Goal: Task Accomplishment & Management: Complete application form

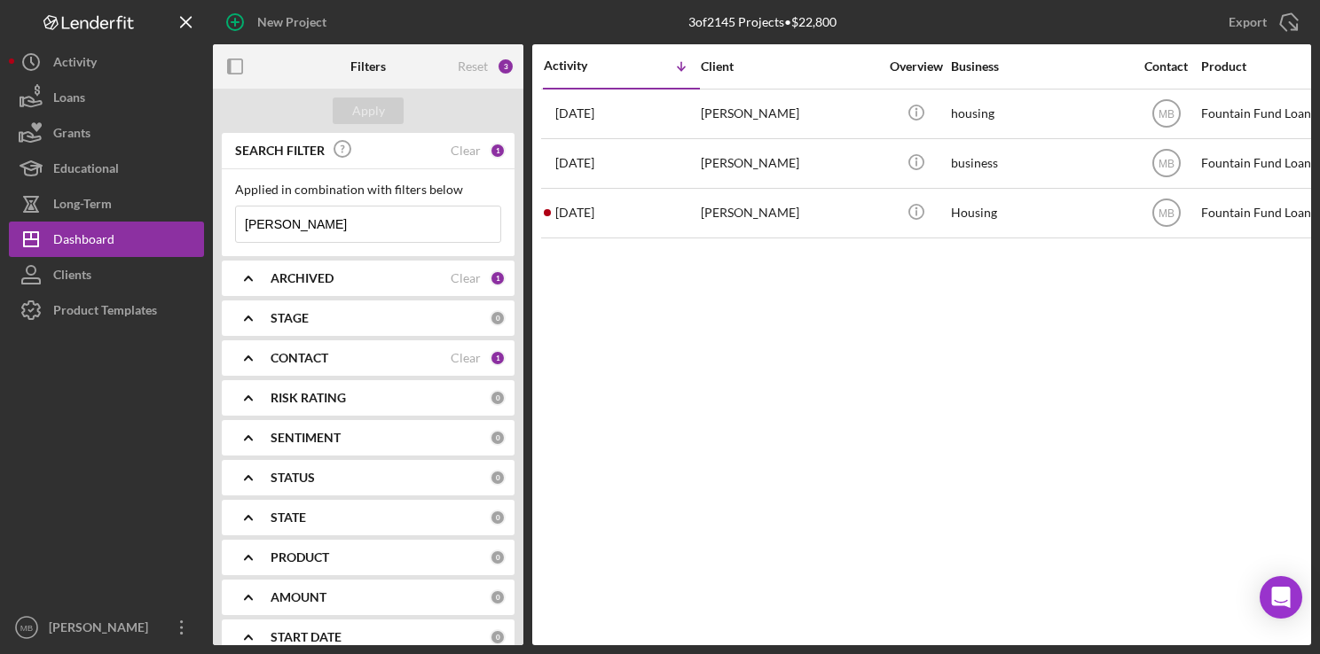
click at [427, 225] on input "kyle" at bounding box center [368, 224] width 264 height 35
type input "k"
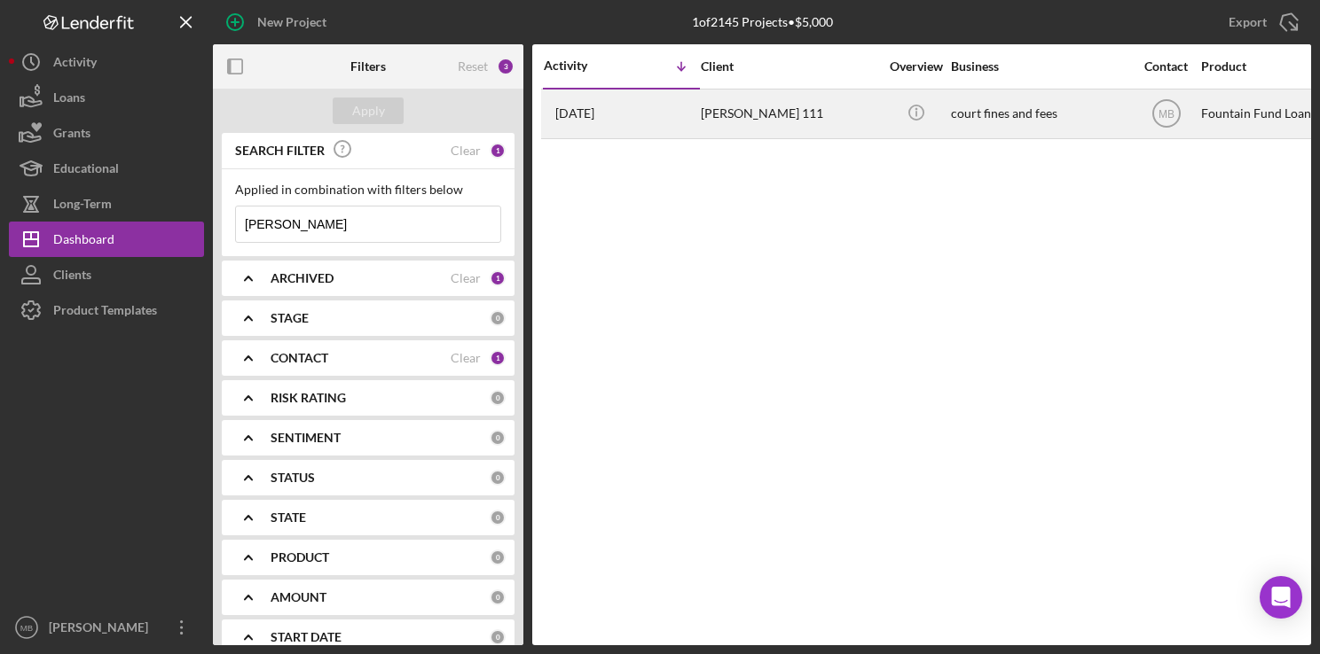
type input "[PERSON_NAME]"
click at [709, 121] on div "[PERSON_NAME] 111" at bounding box center [789, 113] width 177 height 47
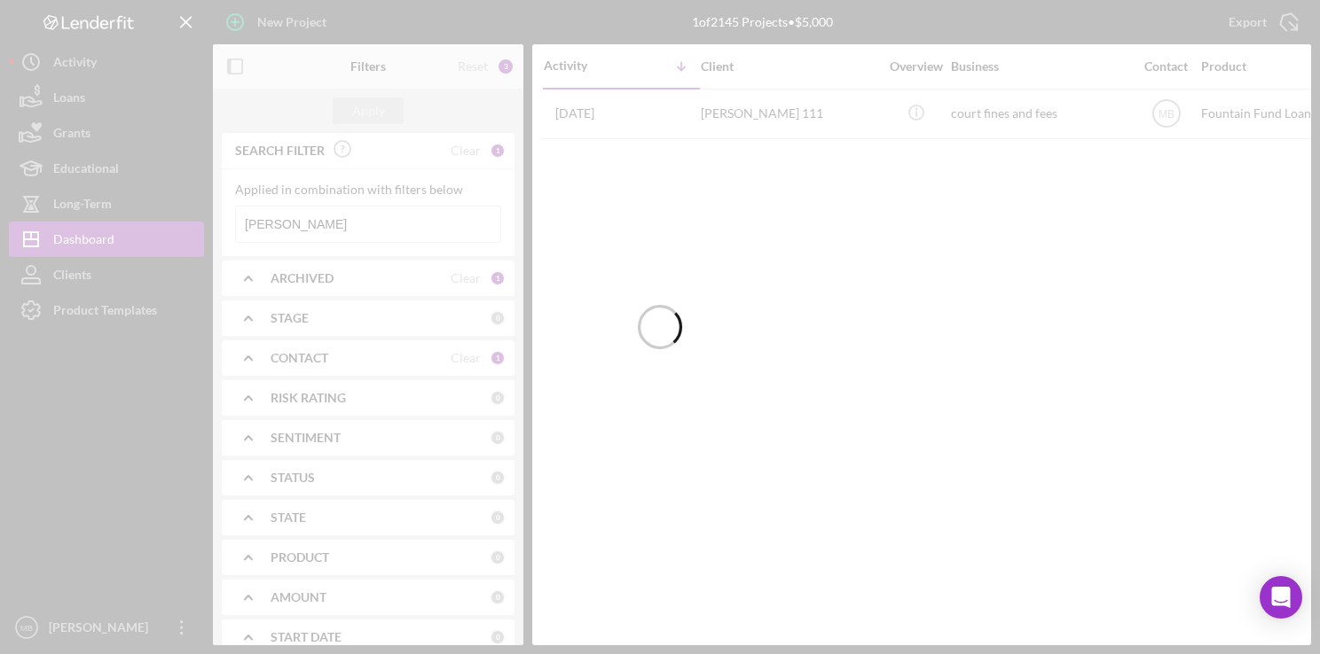
click at [337, 227] on div at bounding box center [660, 327] width 1320 height 654
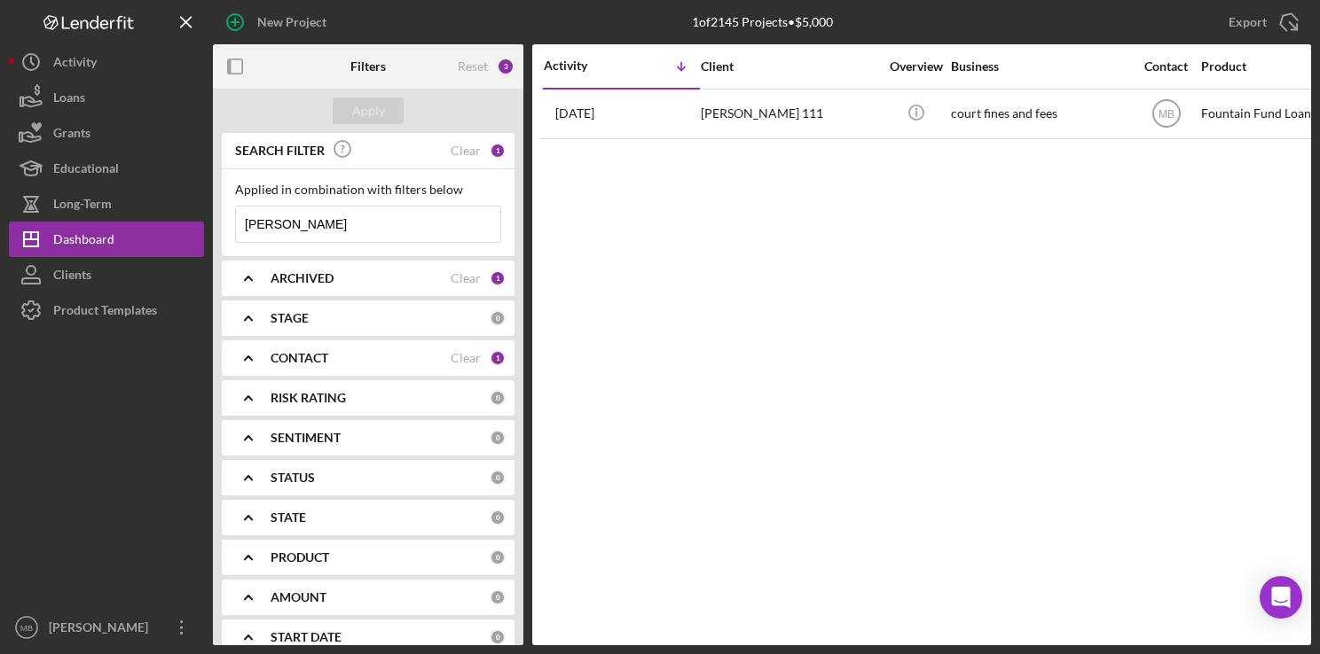
click at [337, 227] on input "[PERSON_NAME]" at bounding box center [368, 224] width 264 height 35
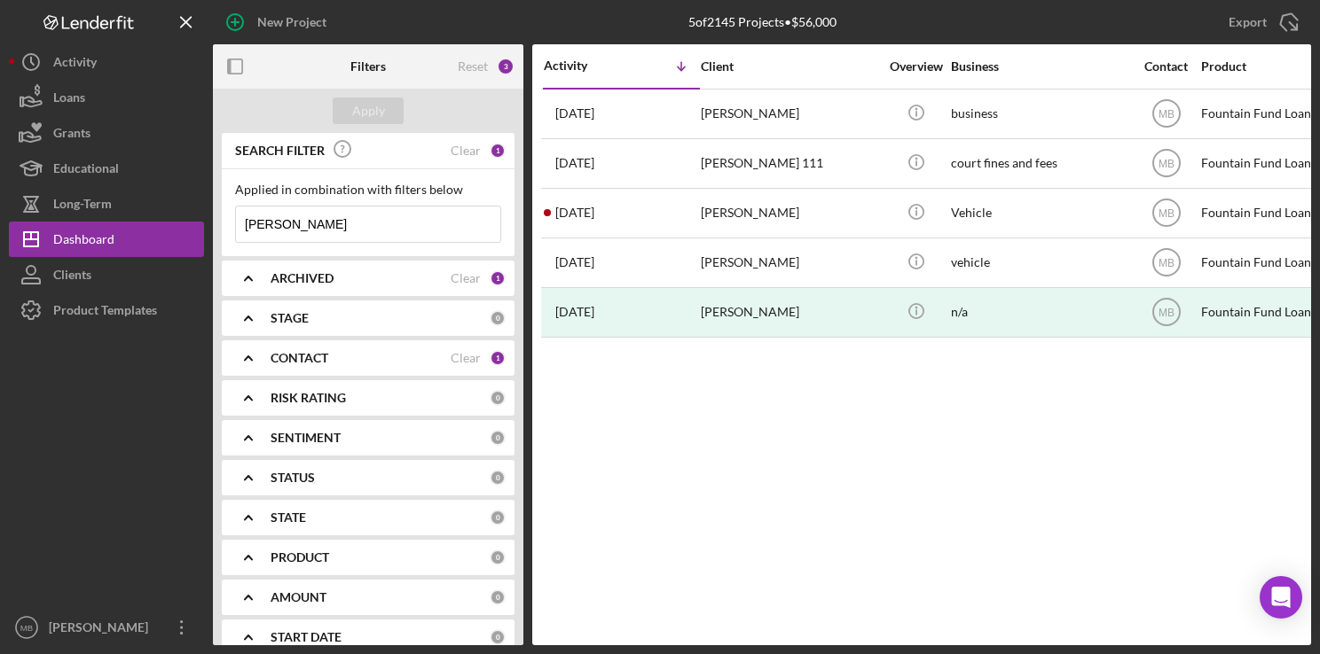
type input "[PERSON_NAME]"
click at [346, 221] on input "[PERSON_NAME]" at bounding box center [368, 224] width 264 height 35
type input "a"
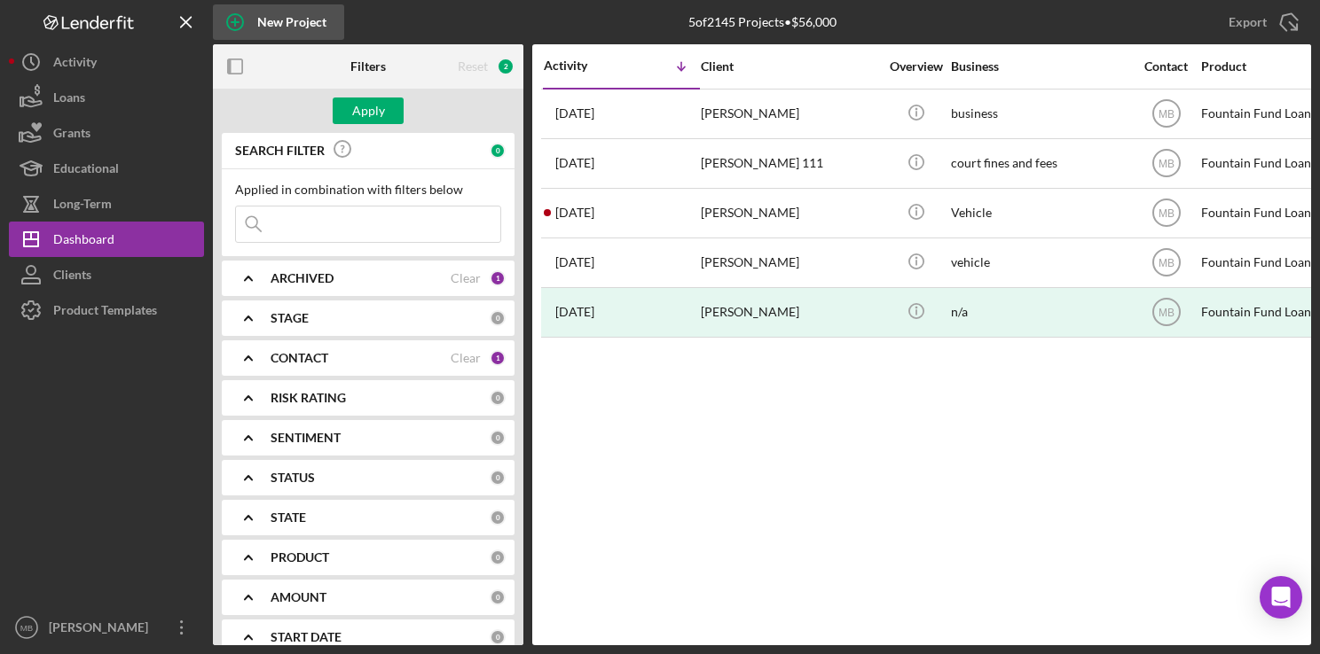
click at [236, 21] on icon "button" at bounding box center [235, 22] width 9 height 9
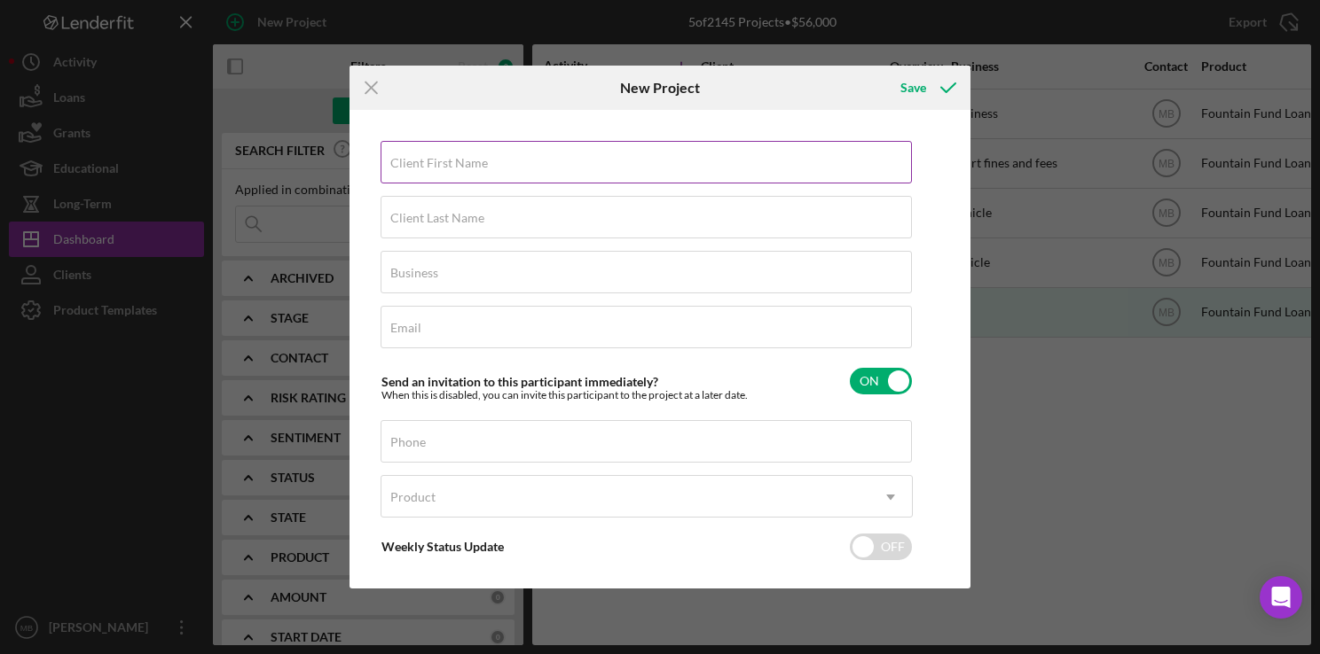
click at [408, 162] on label "Client First Name" at bounding box center [439, 163] width 98 height 14
click at [408, 162] on input "Client First Name" at bounding box center [645, 162] width 531 height 43
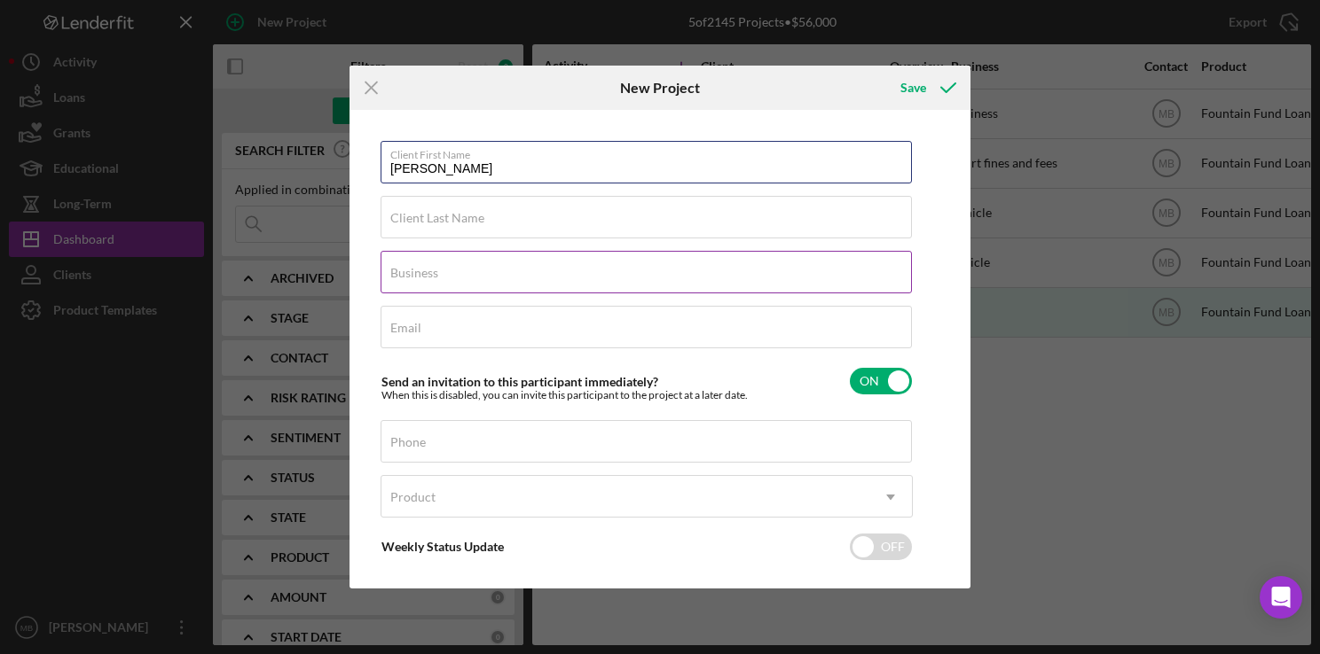
type input "[PERSON_NAME]"
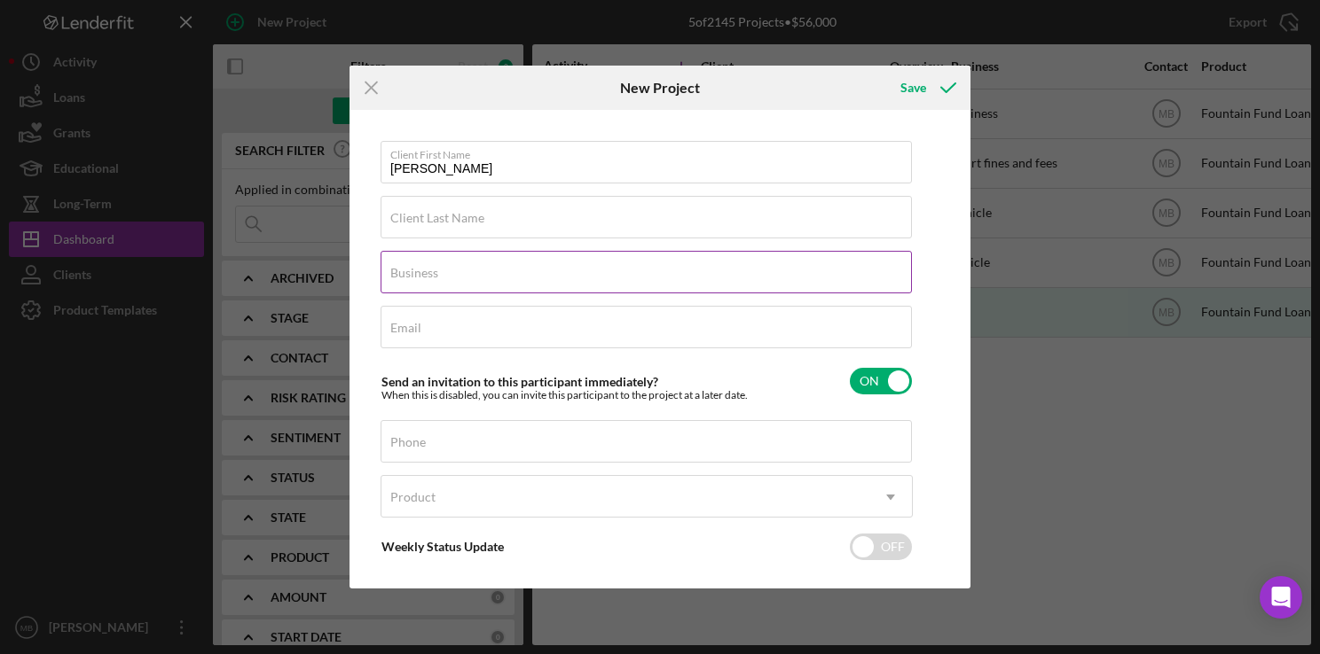
click at [798, 273] on div "Business Required" at bounding box center [646, 273] width 532 height 44
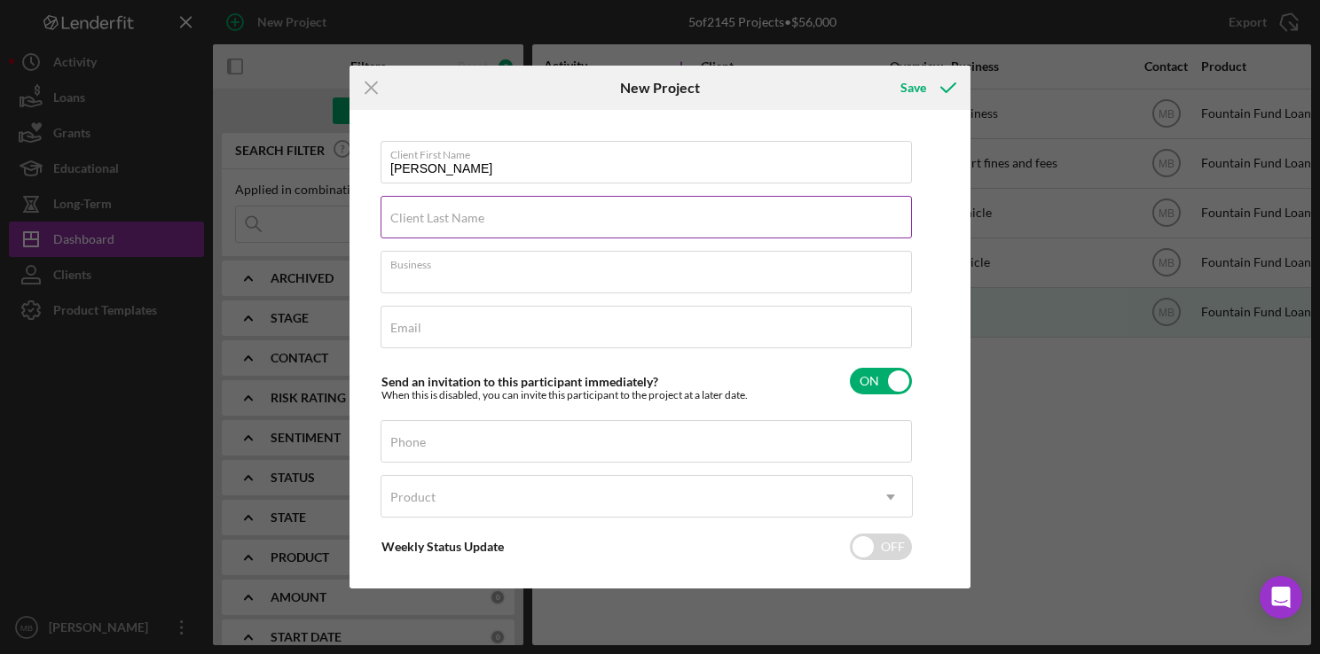
click at [794, 222] on div "Client Last Name Required" at bounding box center [646, 218] width 532 height 44
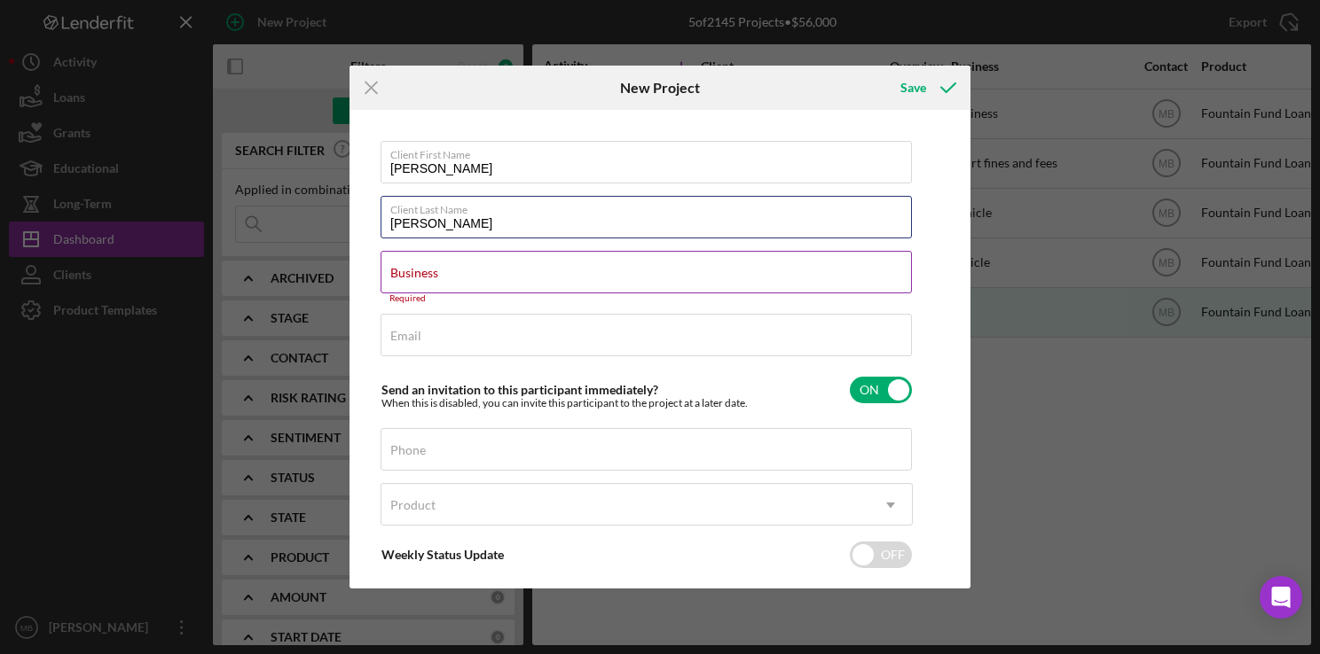
type input "[PERSON_NAME]"
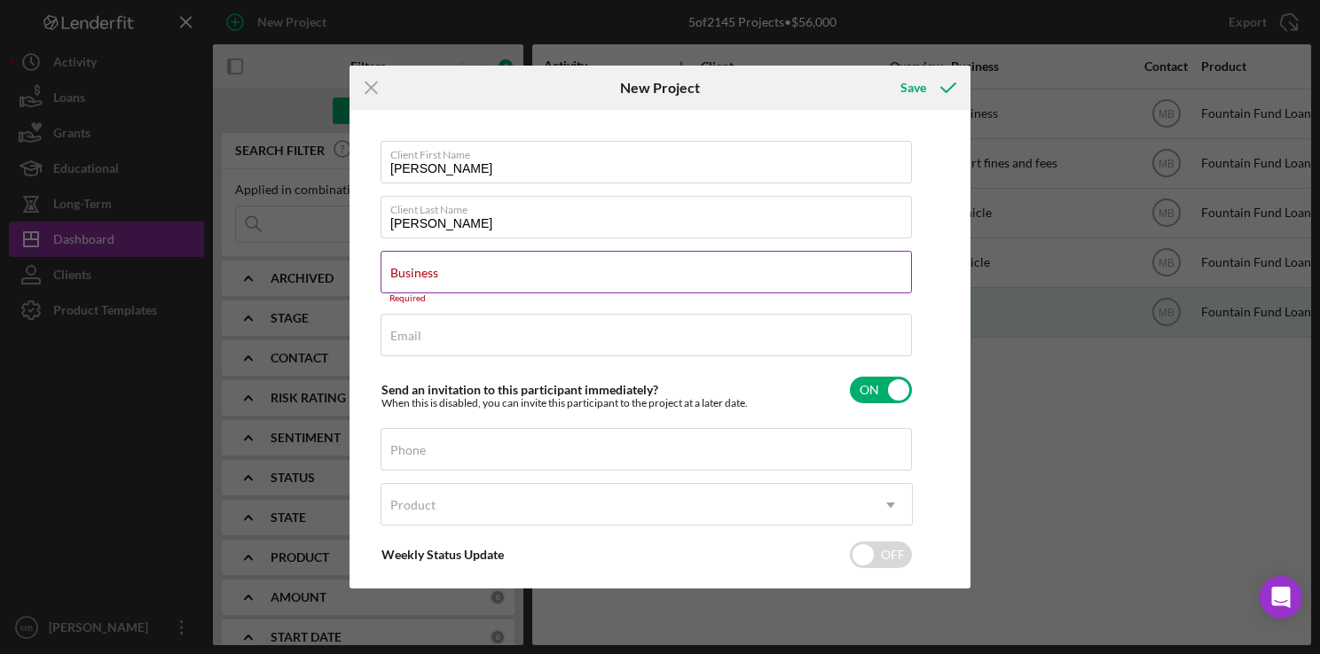
click at [809, 278] on div "Business Required" at bounding box center [646, 277] width 532 height 53
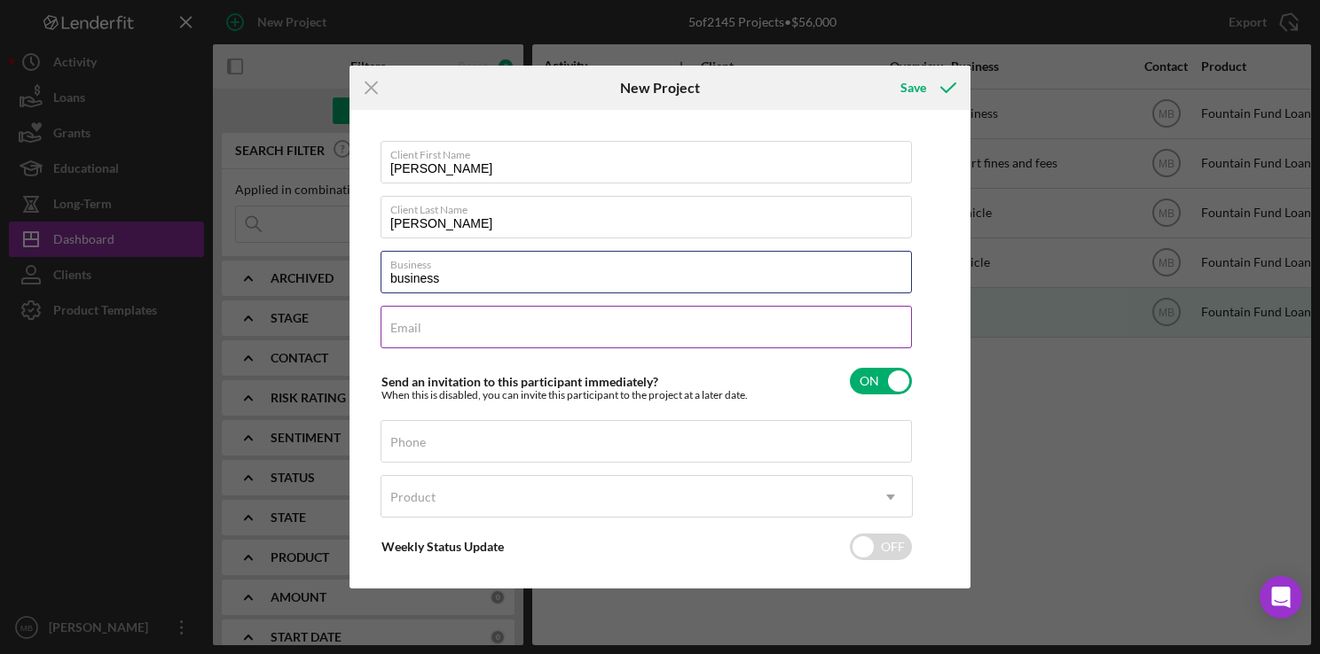
type input "business"
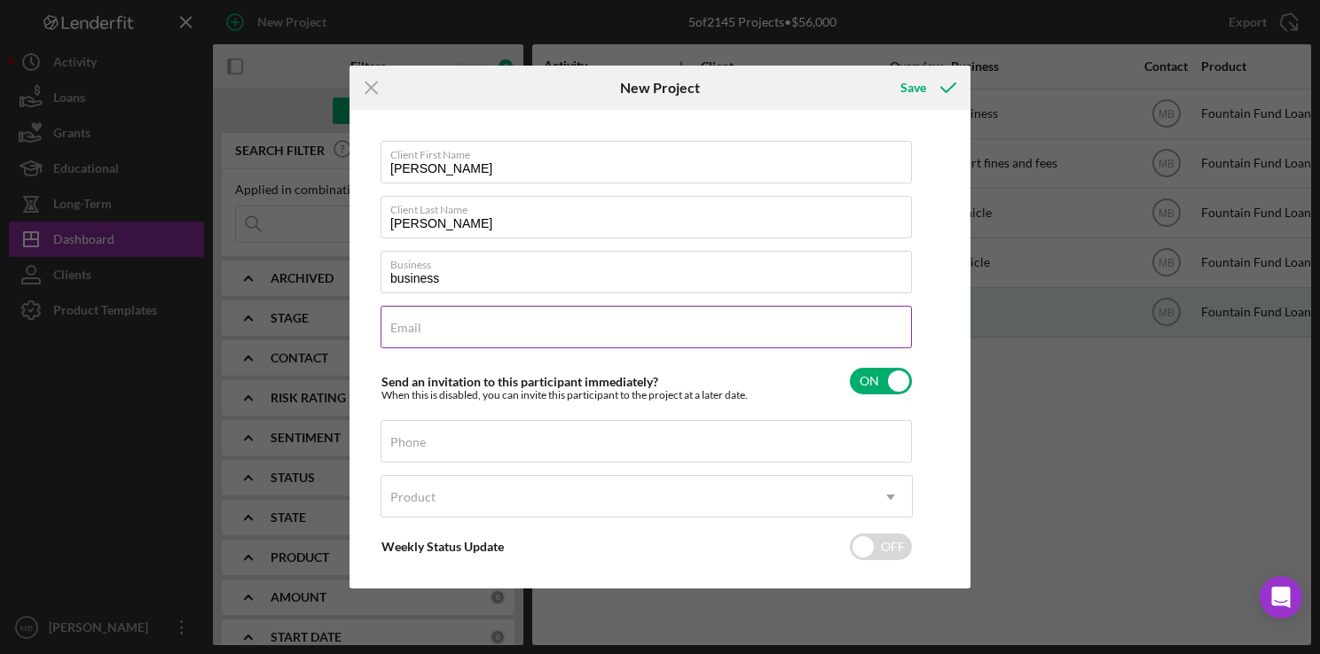
click at [781, 339] on input "Email" at bounding box center [645, 327] width 531 height 43
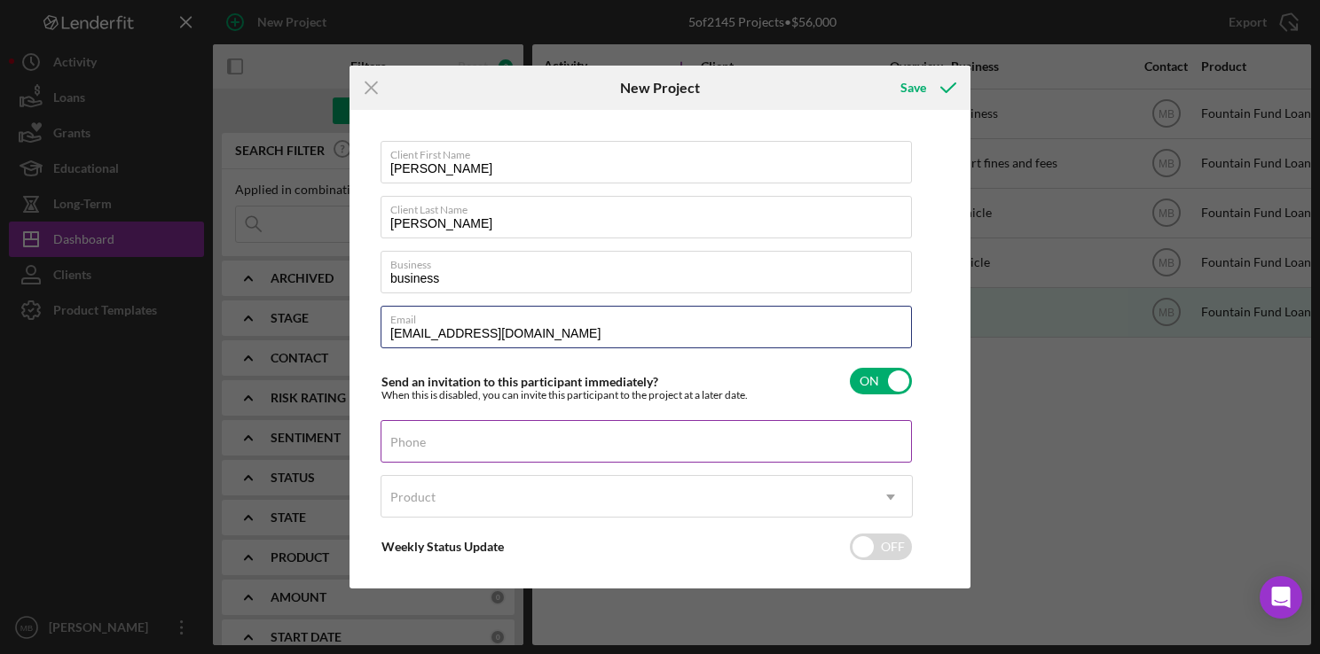
type input "[EMAIL_ADDRESS][DOMAIN_NAME]"
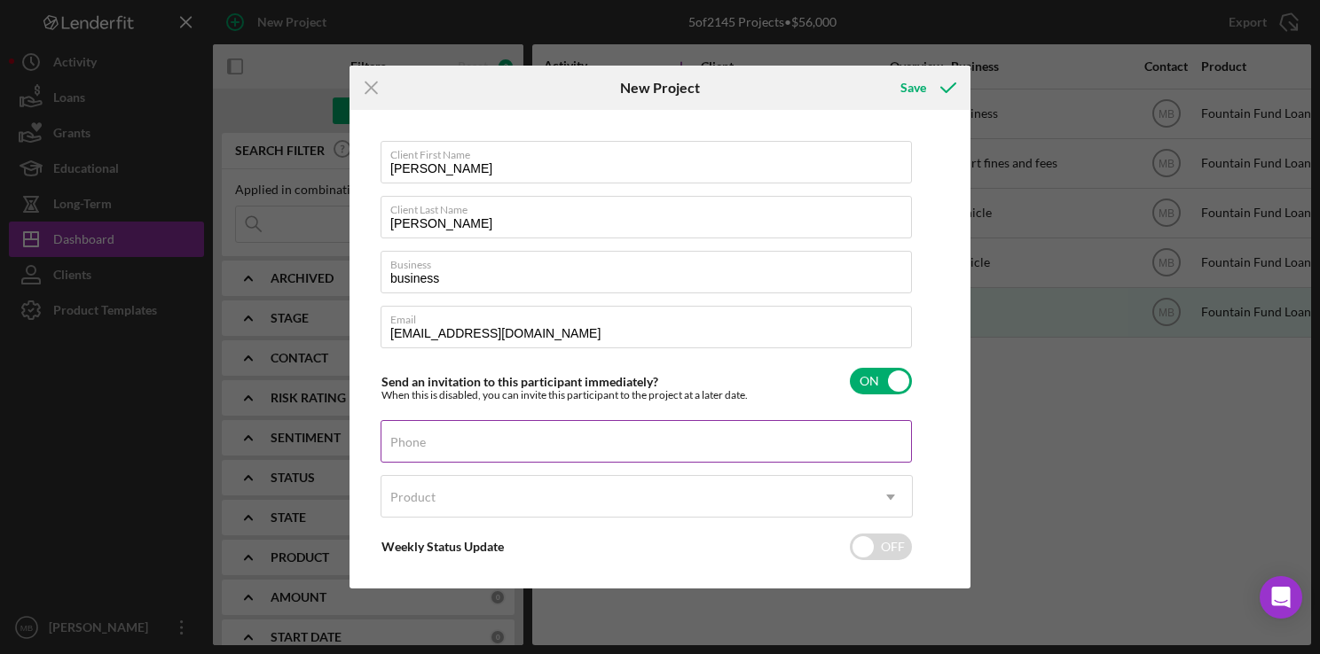
click at [674, 451] on input "Phone" at bounding box center [645, 441] width 531 height 43
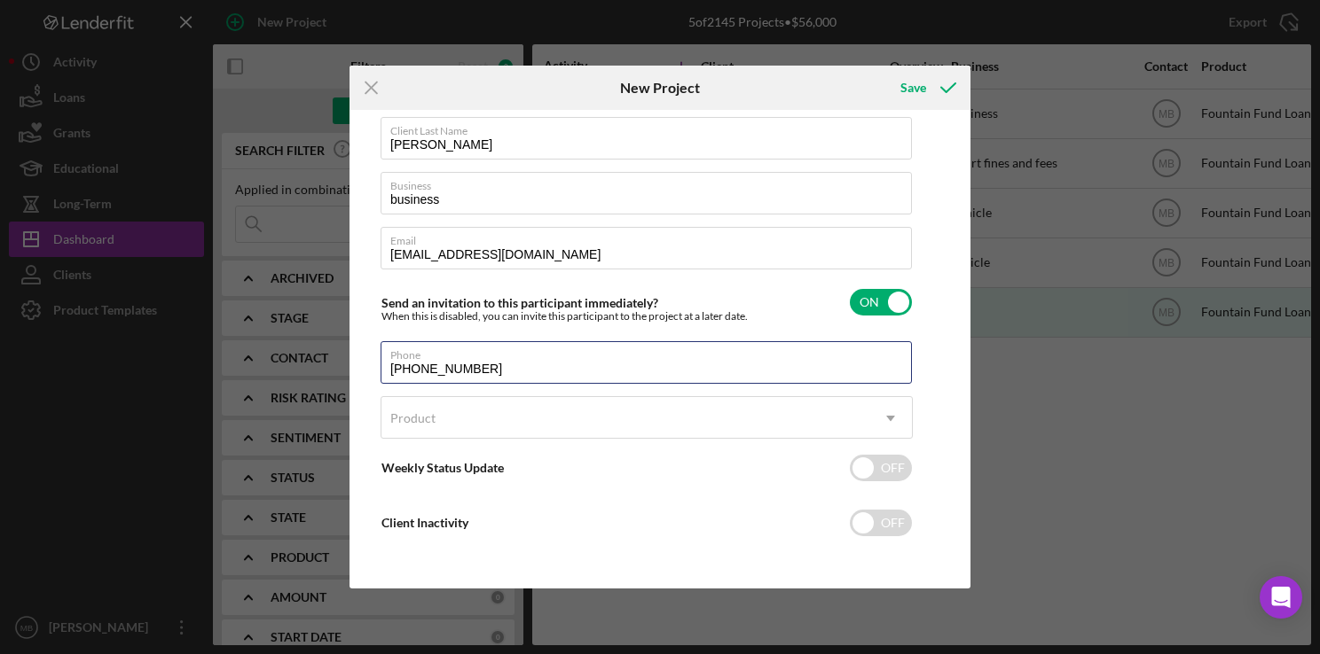
type input "[PHONE_NUMBER]"
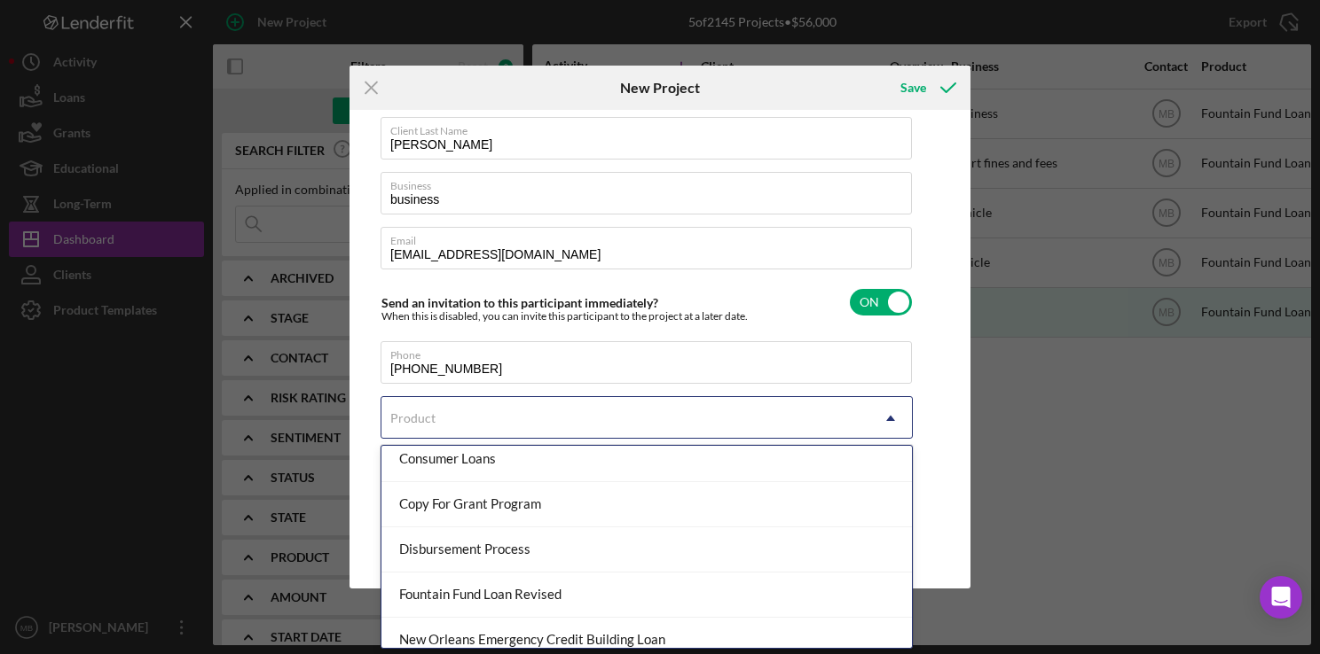
scroll to position [157, 0]
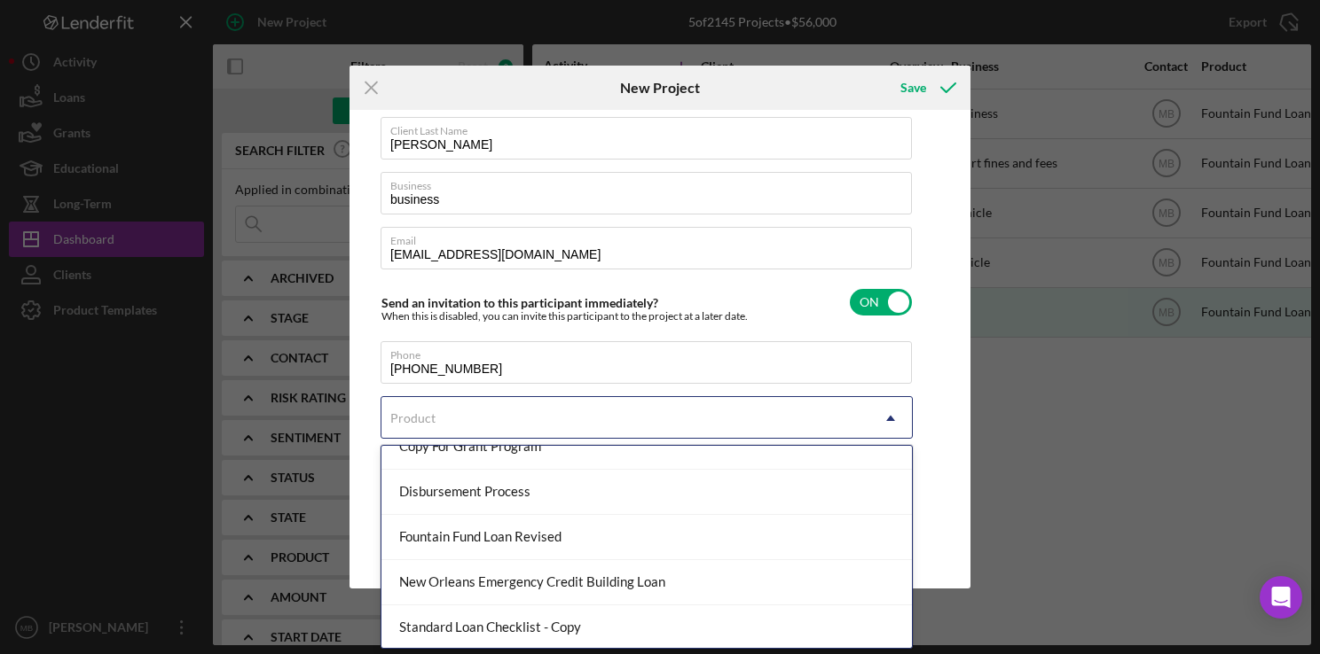
click at [638, 548] on div "Fountain Fund Loan Revised" at bounding box center [646, 537] width 530 height 45
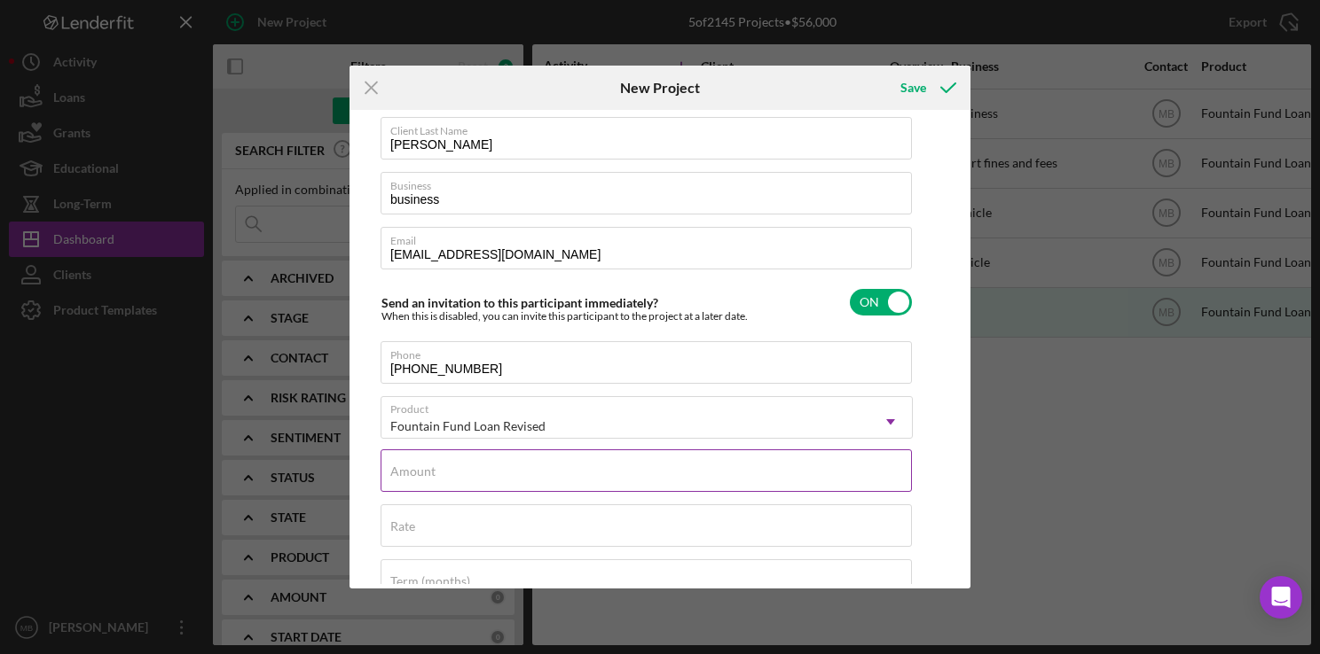
click at [644, 474] on div "Amount" at bounding box center [646, 472] width 532 height 44
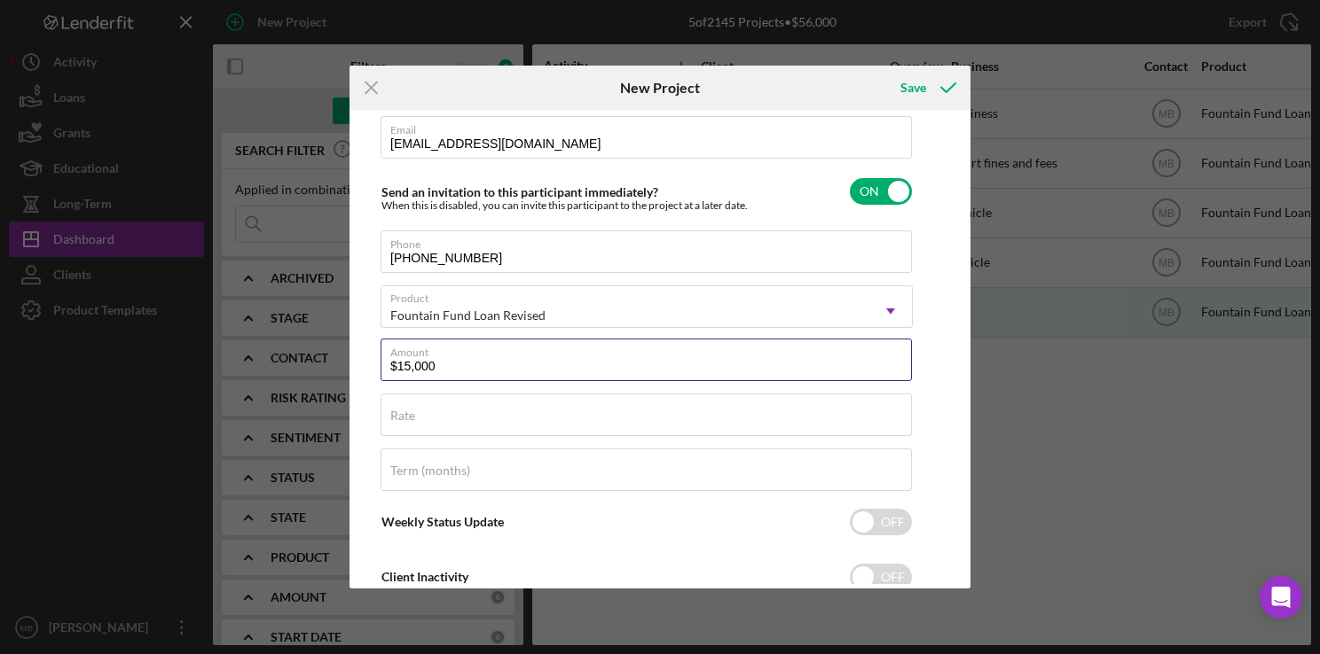
scroll to position [219, 0]
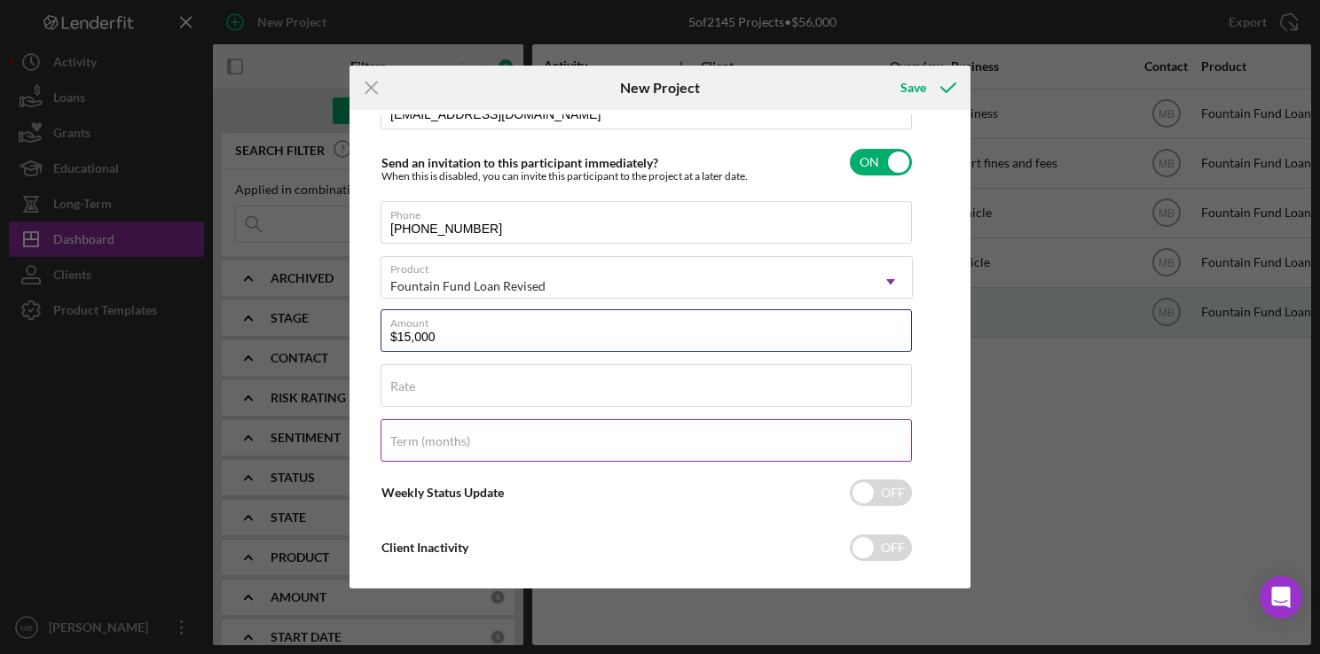
type input "$15,000"
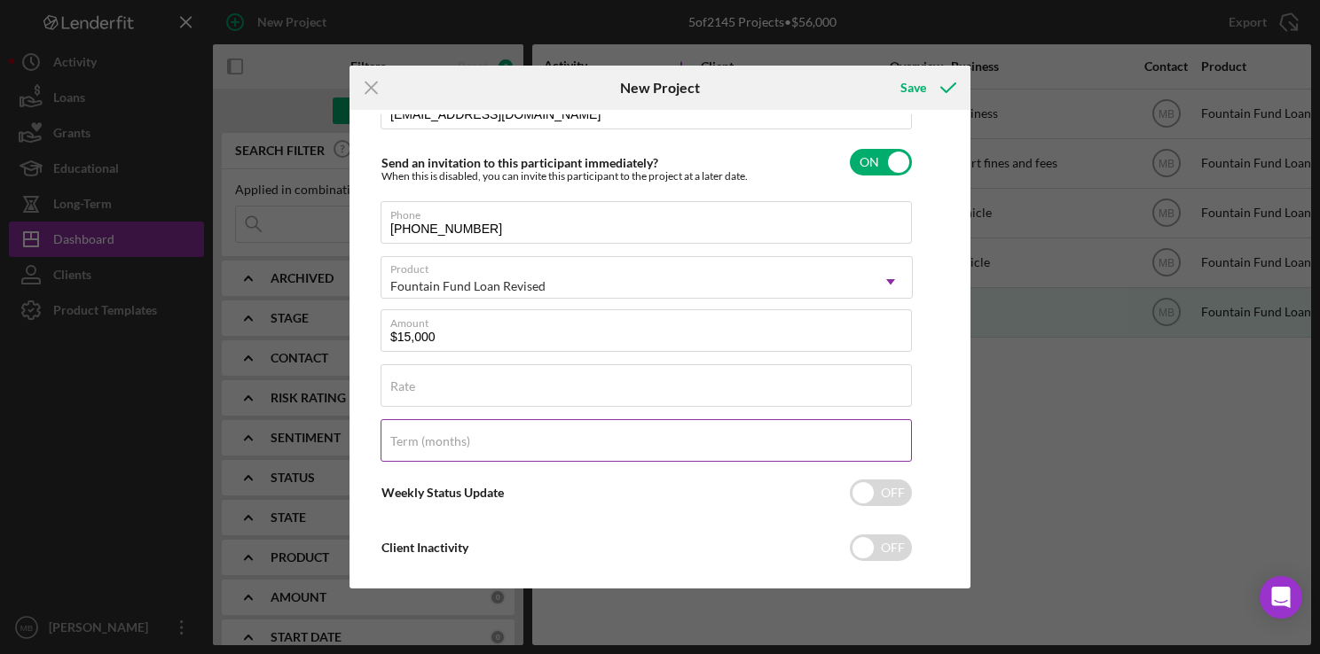
click at [674, 450] on input "Term (months)" at bounding box center [645, 440] width 531 height 43
type input "36"
click at [912, 90] on div "Save" at bounding box center [913, 87] width 26 height 35
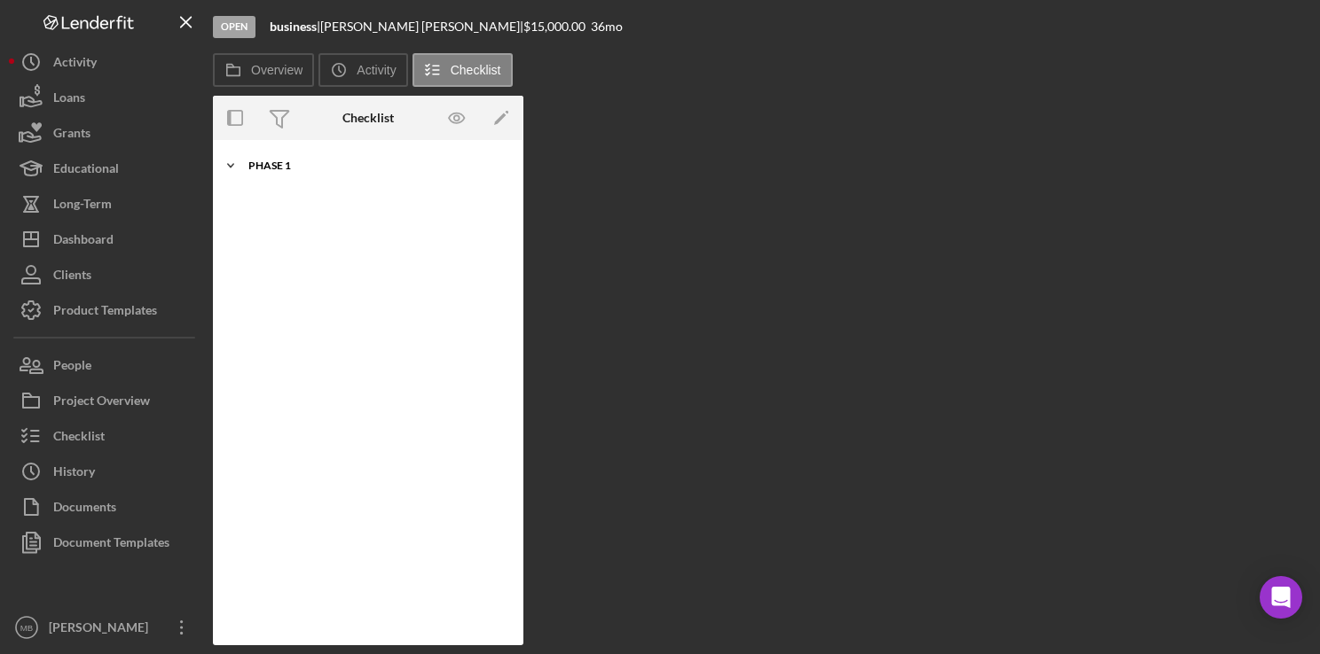
click at [254, 168] on div "Phase 1" at bounding box center [374, 166] width 253 height 11
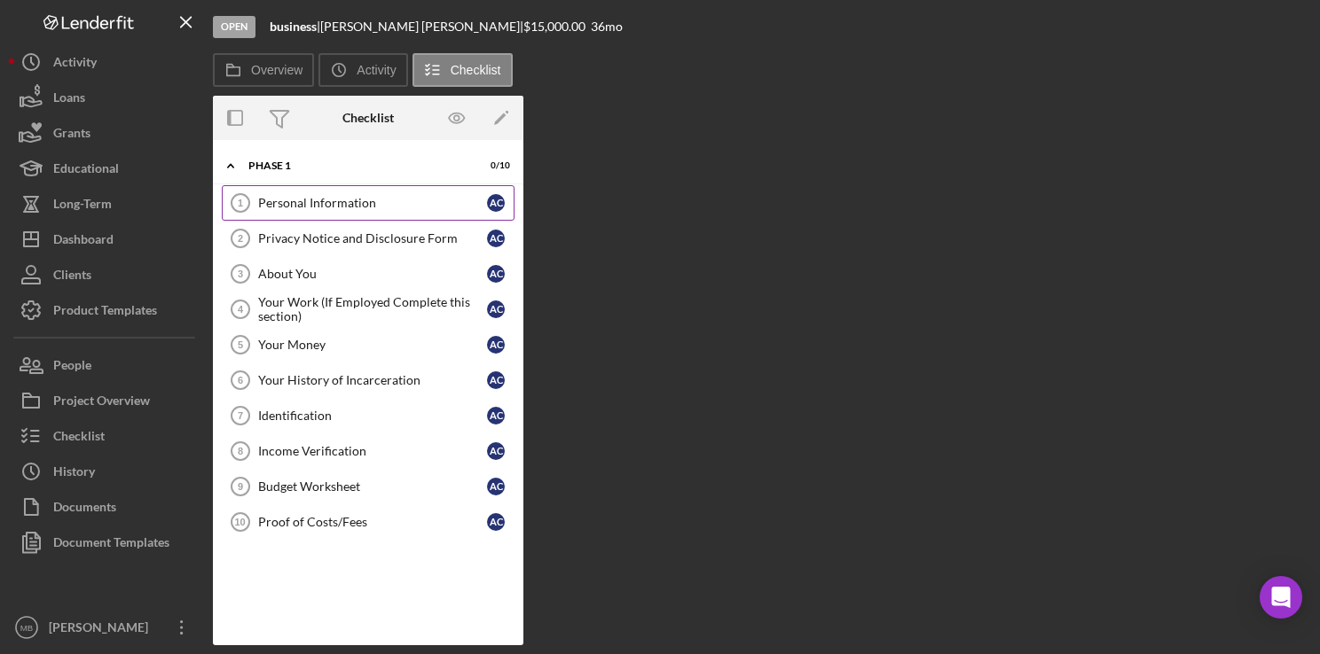
click at [276, 197] on div "Personal Information" at bounding box center [372, 203] width 229 height 14
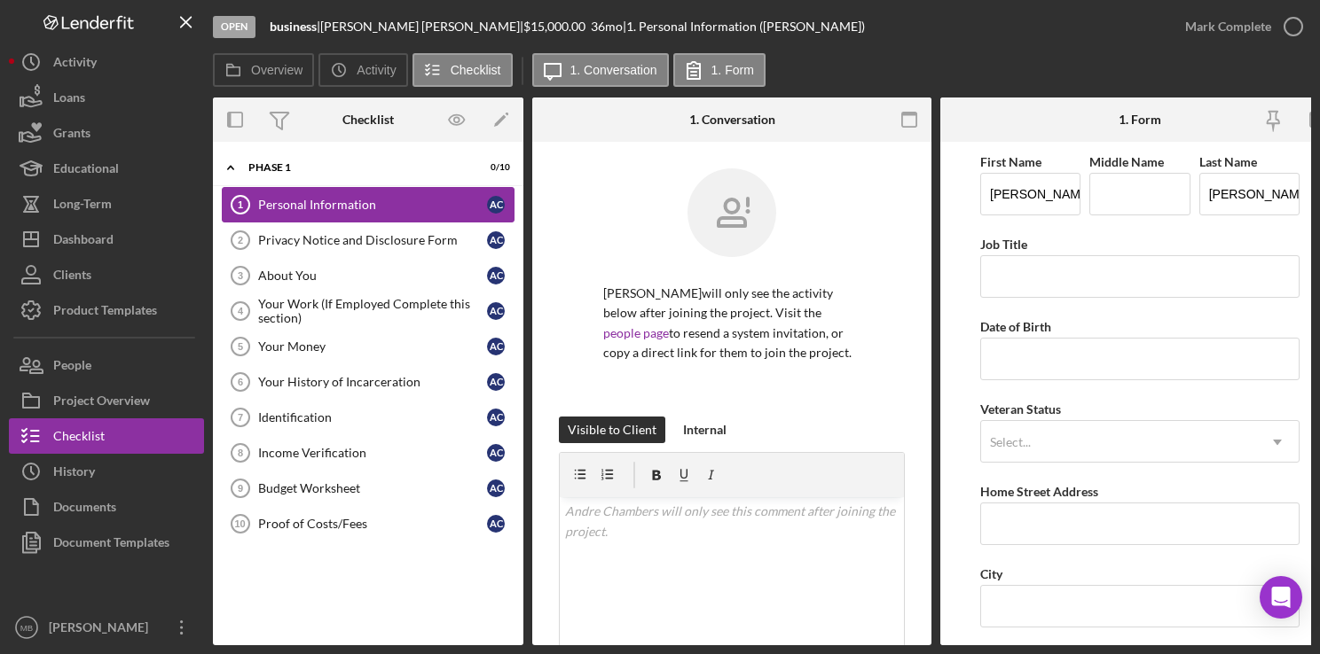
scroll to position [19, 0]
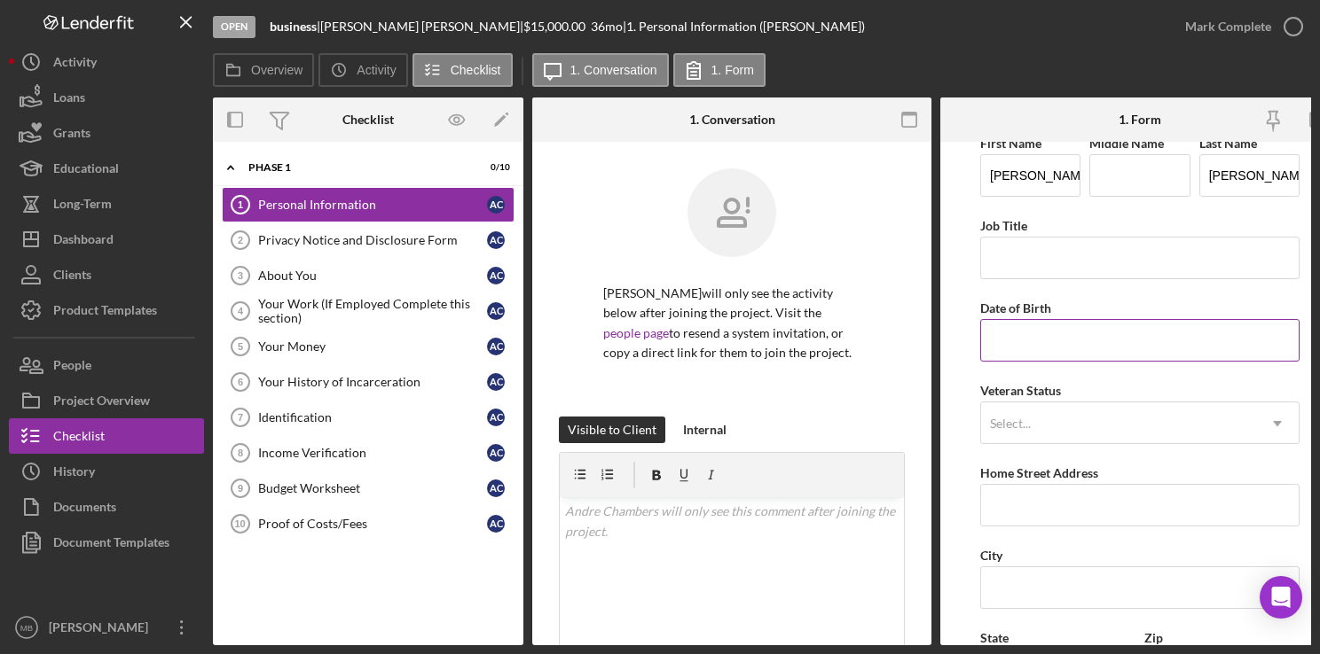
click at [1143, 343] on input "Date of Birth" at bounding box center [1139, 340] width 319 height 43
type input "1m/dd/yyyy"
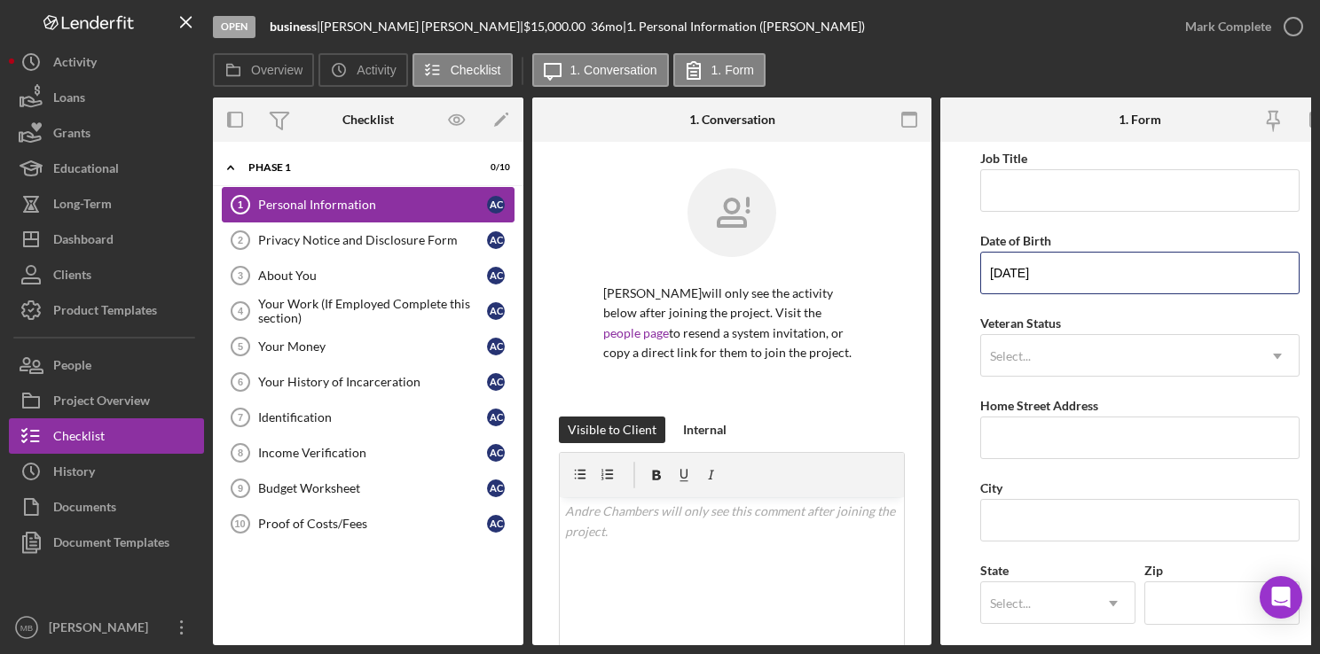
scroll to position [91, 0]
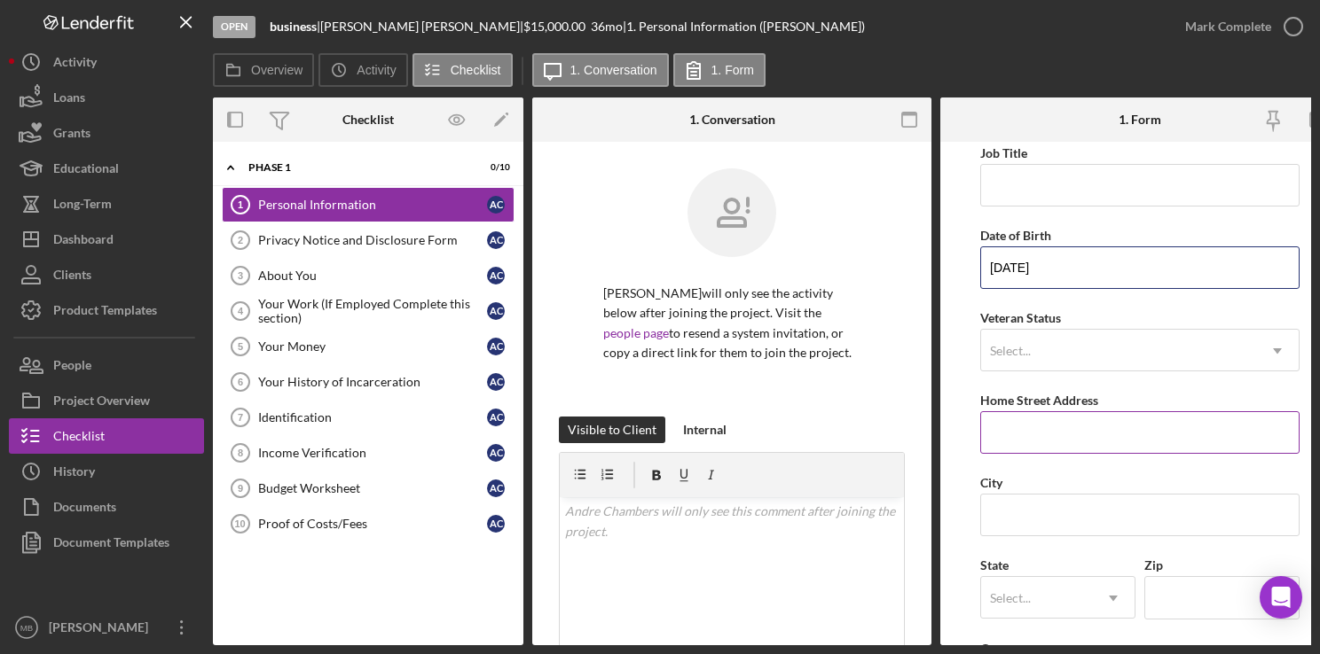
type input "[DATE]"
click at [1210, 436] on input "Home Street Address" at bounding box center [1139, 432] width 319 height 43
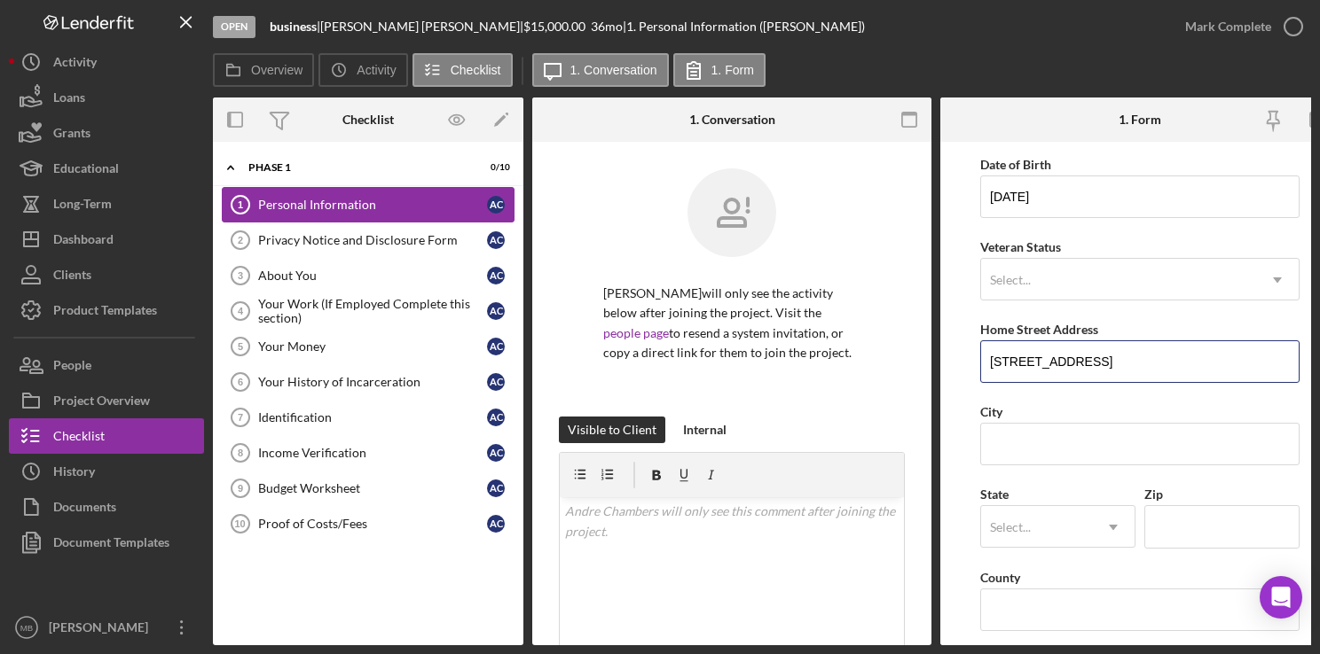
scroll to position [176, 0]
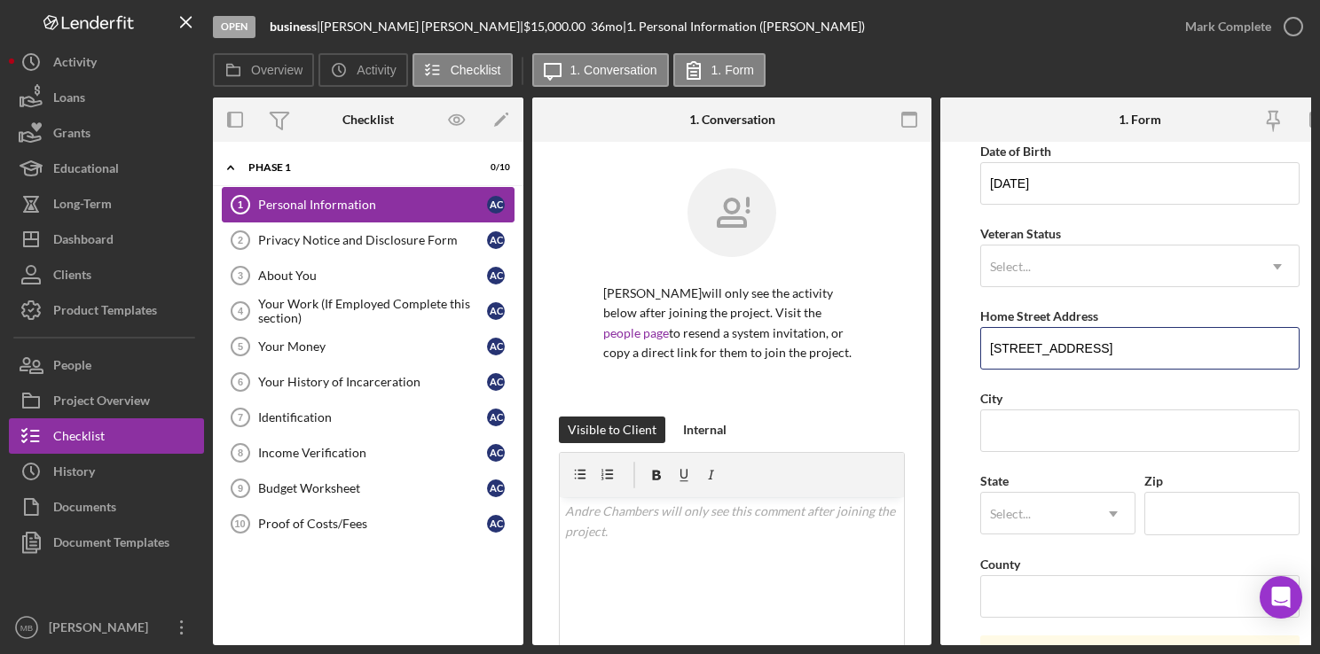
type input "[STREET_ADDRESS]"
click at [1203, 517] on input "Zip" at bounding box center [1221, 513] width 155 height 43
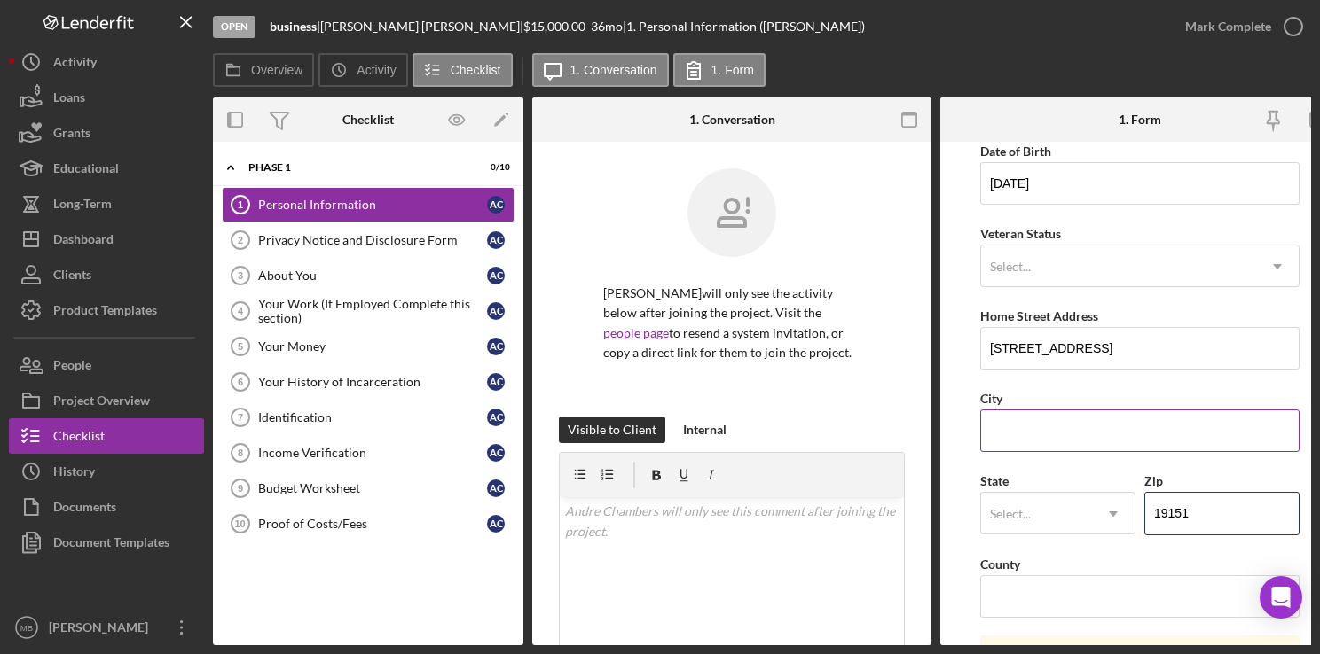
type input "19151"
click at [1011, 435] on input "City" at bounding box center [1139, 431] width 319 height 43
type input "[GEOGRAPHIC_DATA]"
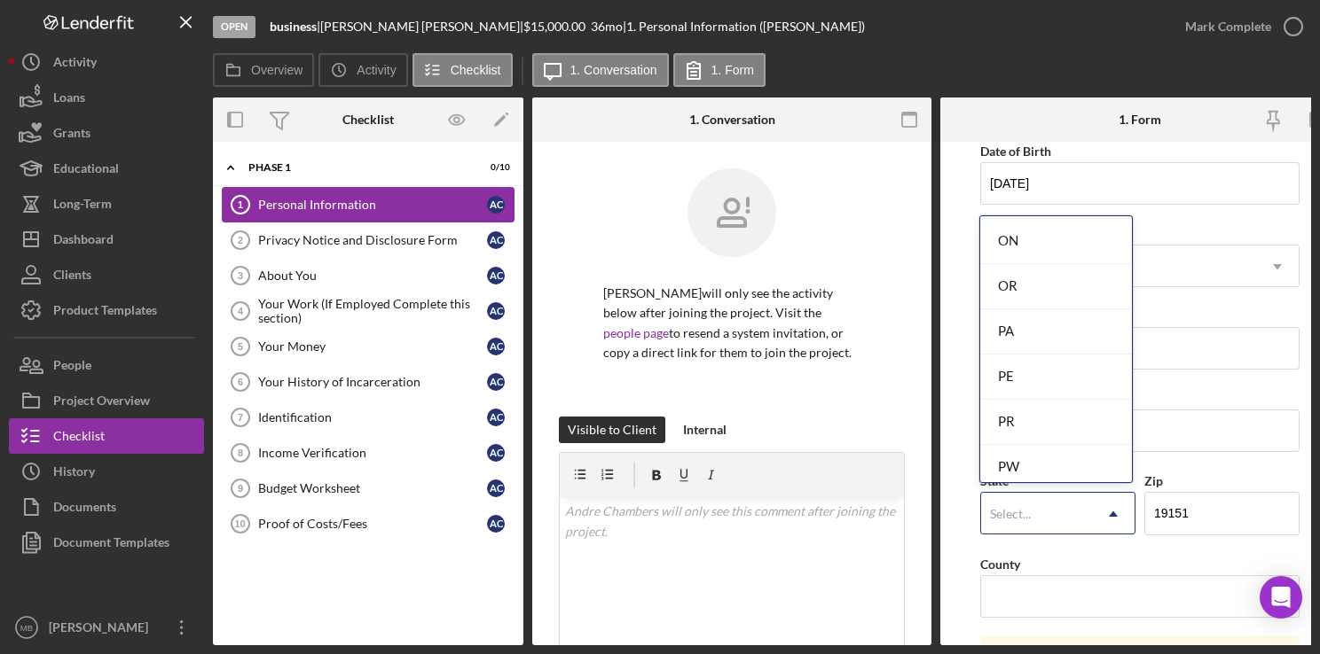
scroll to position [2446, 0]
click at [1058, 327] on div "PA" at bounding box center [1056, 325] width 152 height 45
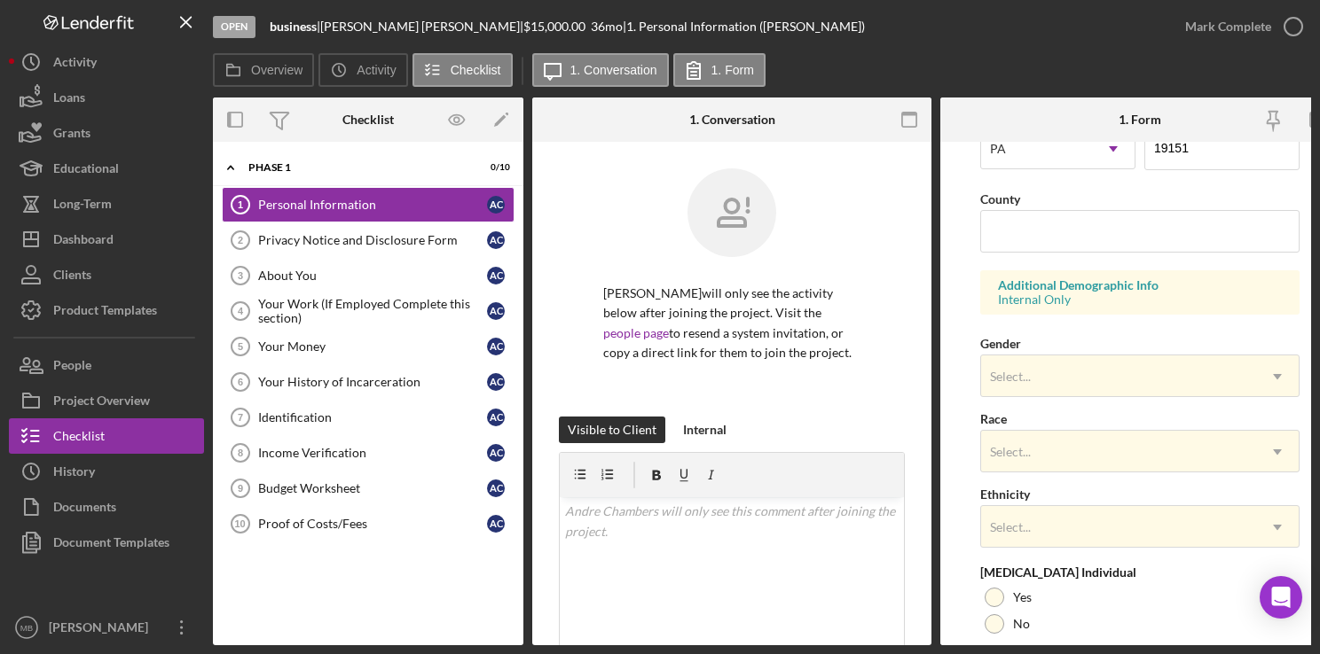
scroll to position [681, 0]
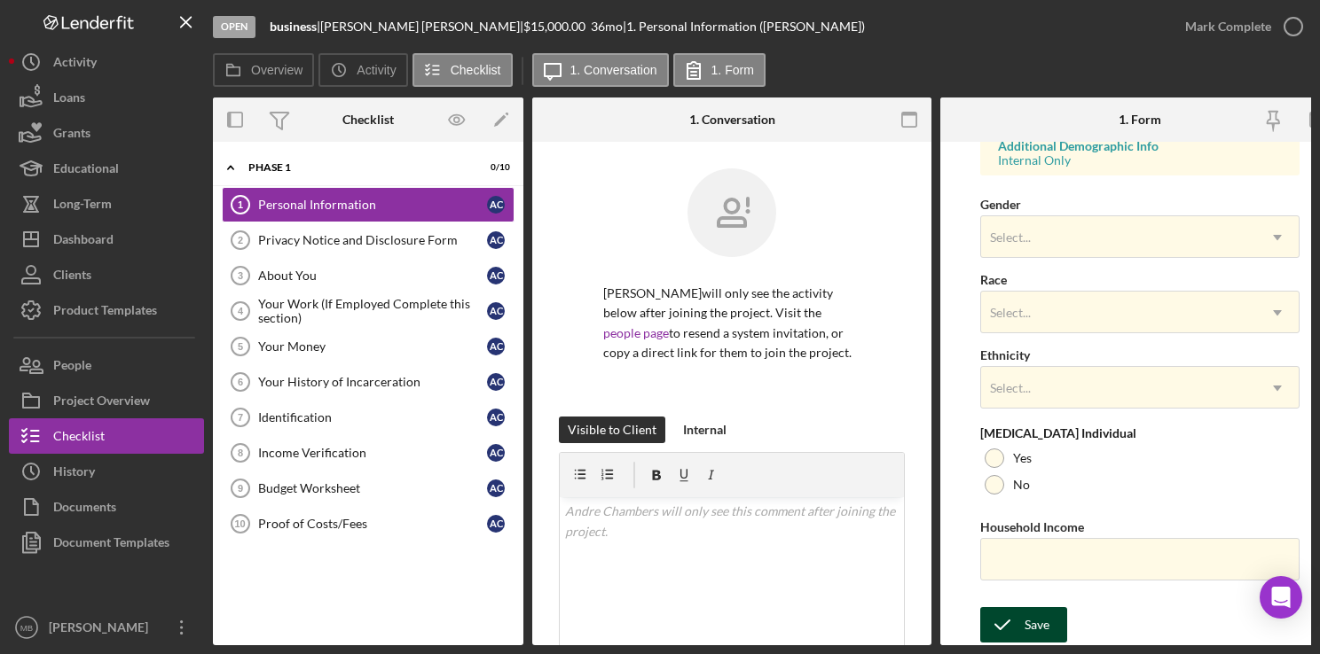
click at [1030, 626] on div "Save" at bounding box center [1036, 624] width 25 height 35
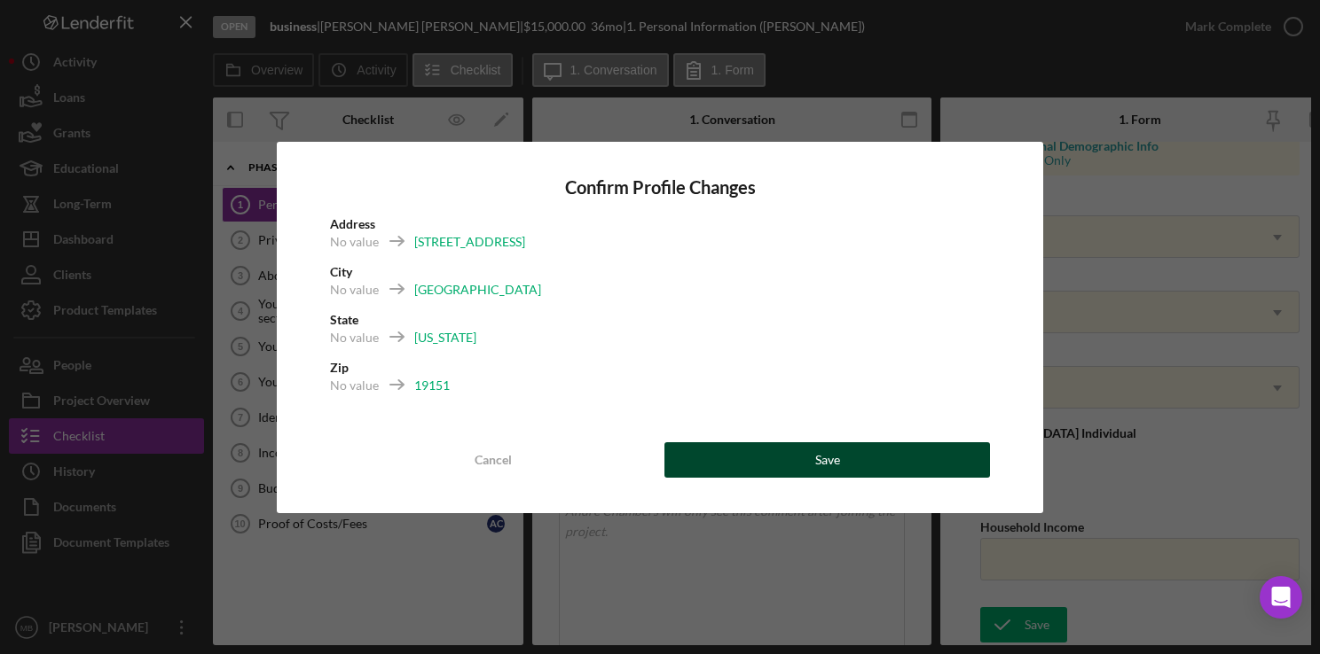
click at [838, 465] on div "Save" at bounding box center [827, 460] width 25 height 35
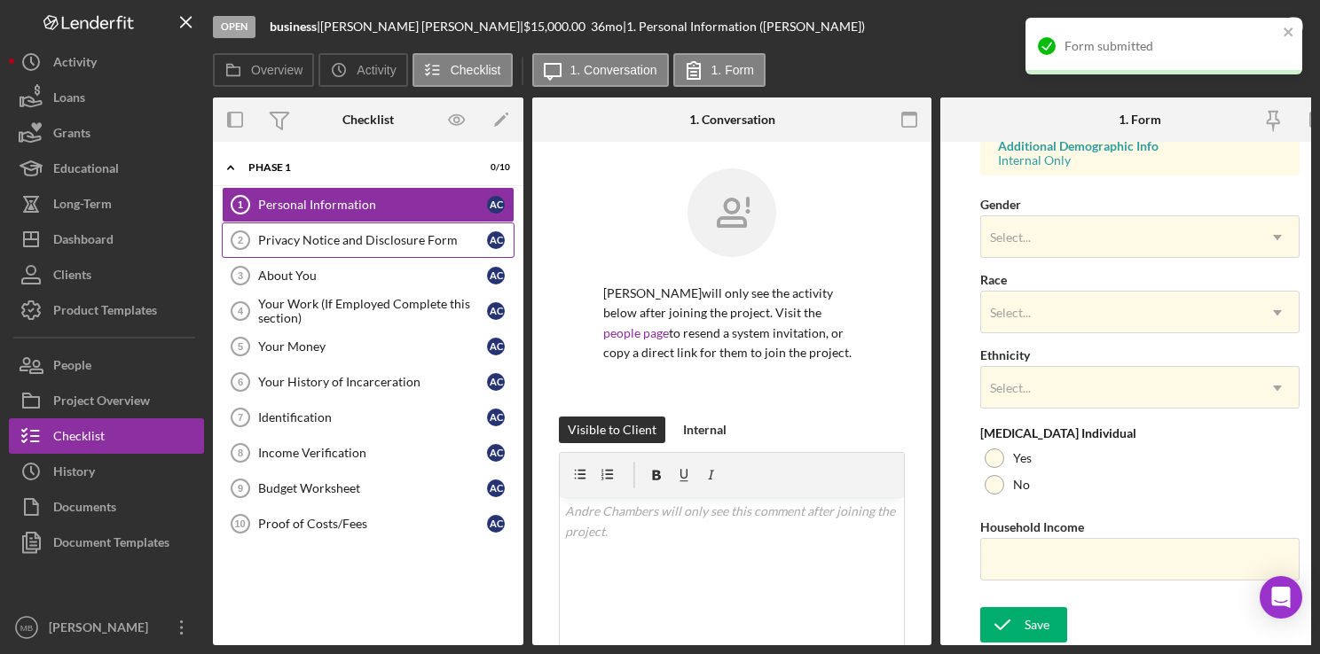
click at [318, 235] on div "Privacy Notice and Disclosure Form" at bounding box center [372, 240] width 229 height 14
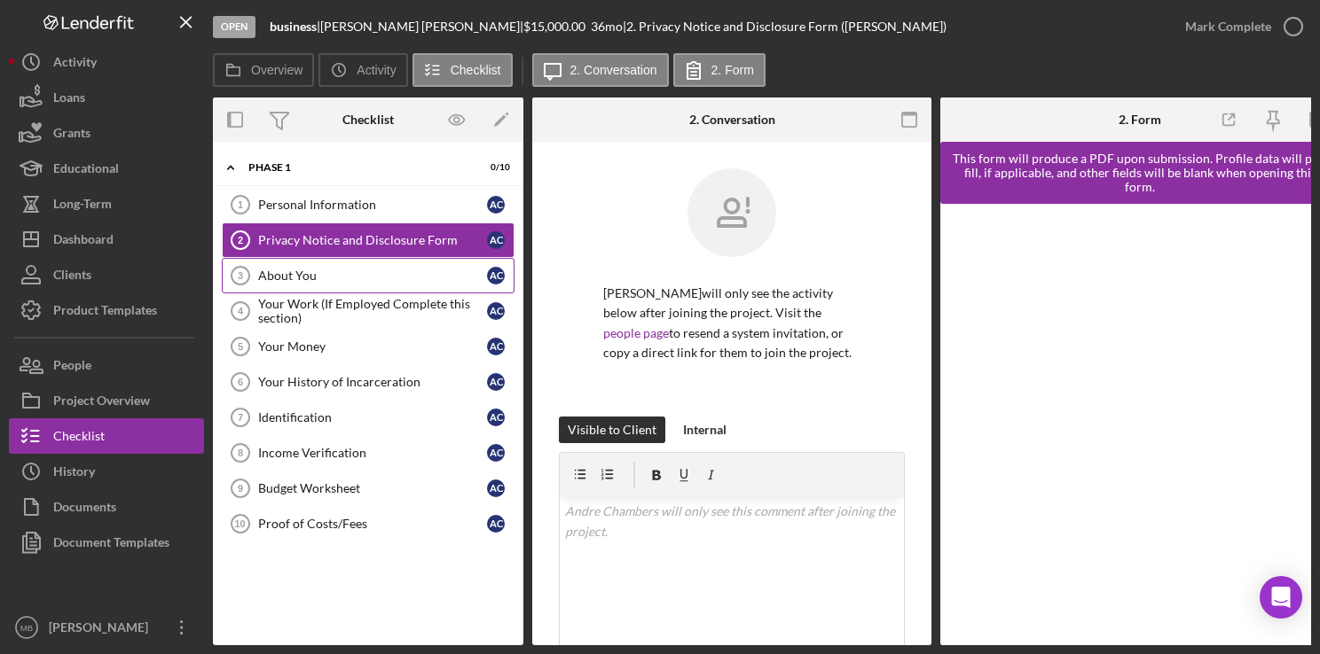
click at [287, 284] on link "About You 3 About You A C" at bounding box center [368, 275] width 293 height 35
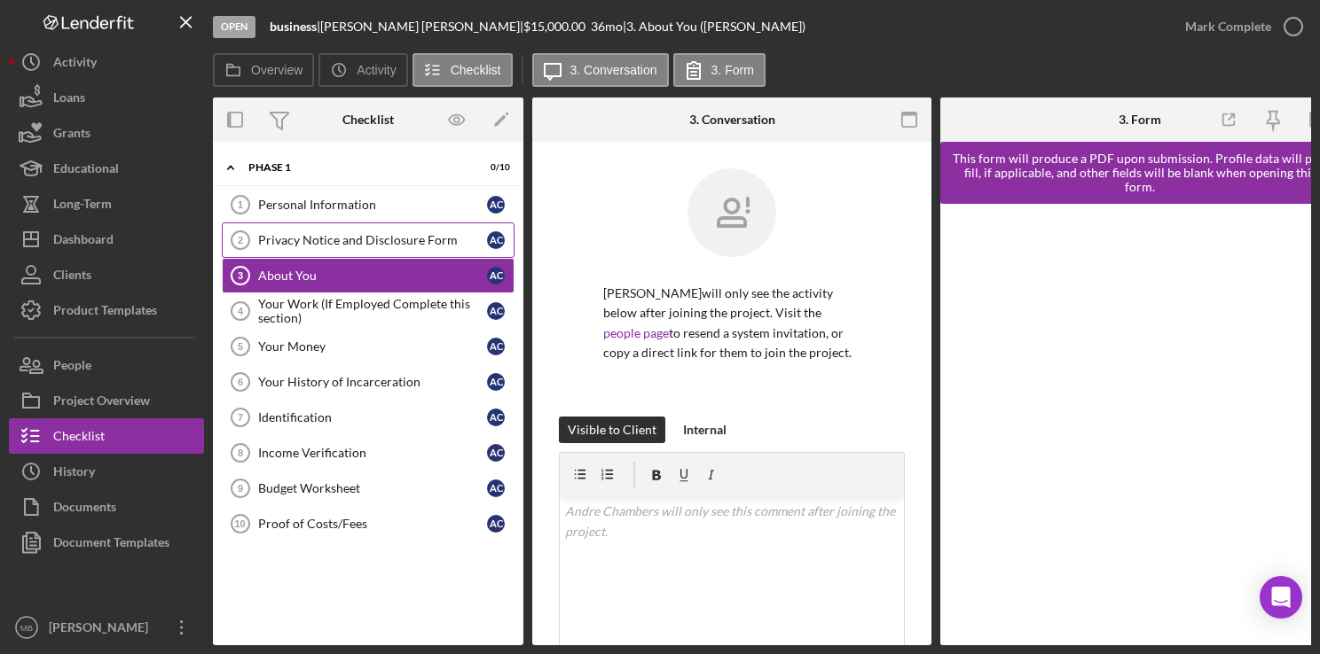
click at [412, 243] on div "Privacy Notice and Disclosure Form" at bounding box center [372, 240] width 229 height 14
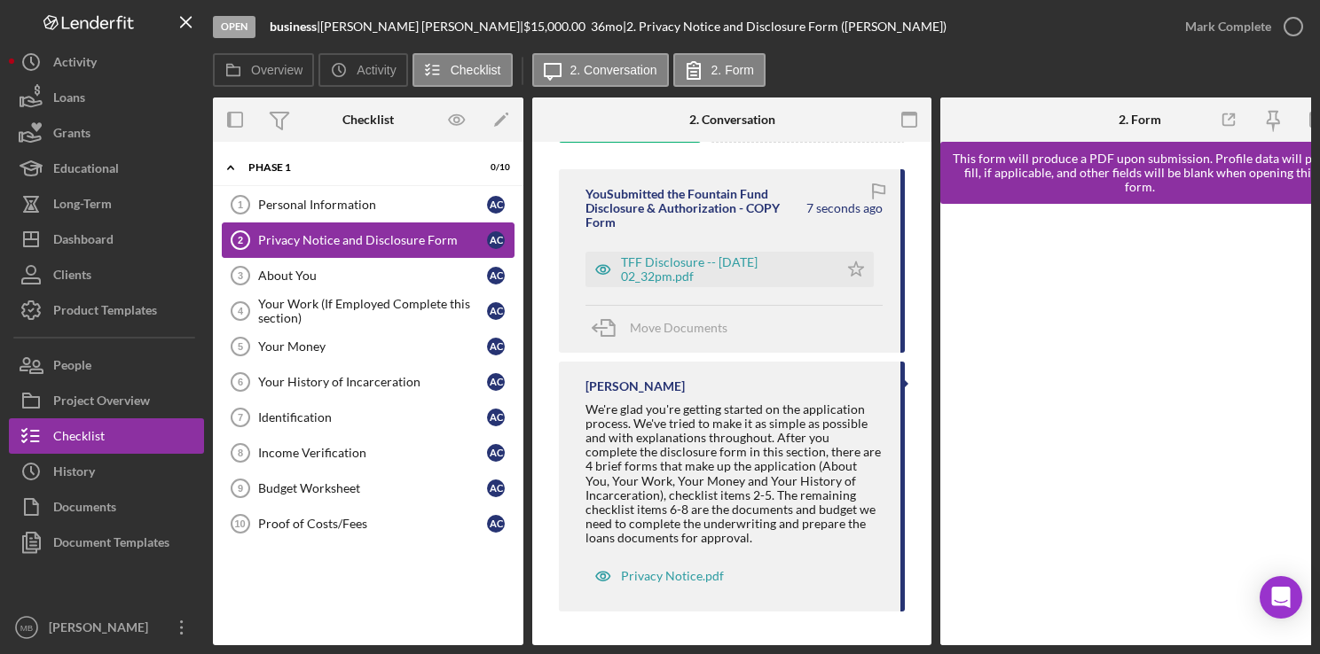
scroll to position [574, 0]
click at [805, 267] on div "TFF Disclosure -- [DATE] 02_32pm.pdf" at bounding box center [725, 268] width 208 height 28
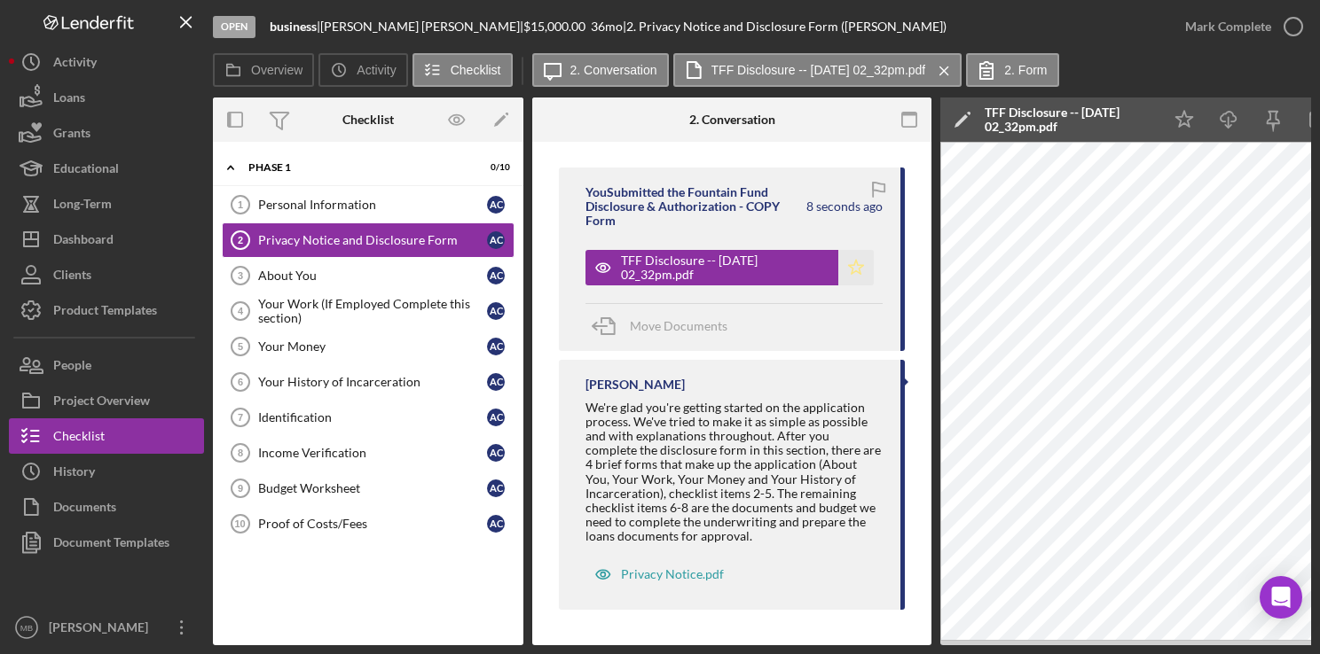
click at [856, 262] on polygon "button" at bounding box center [856, 267] width 15 height 14
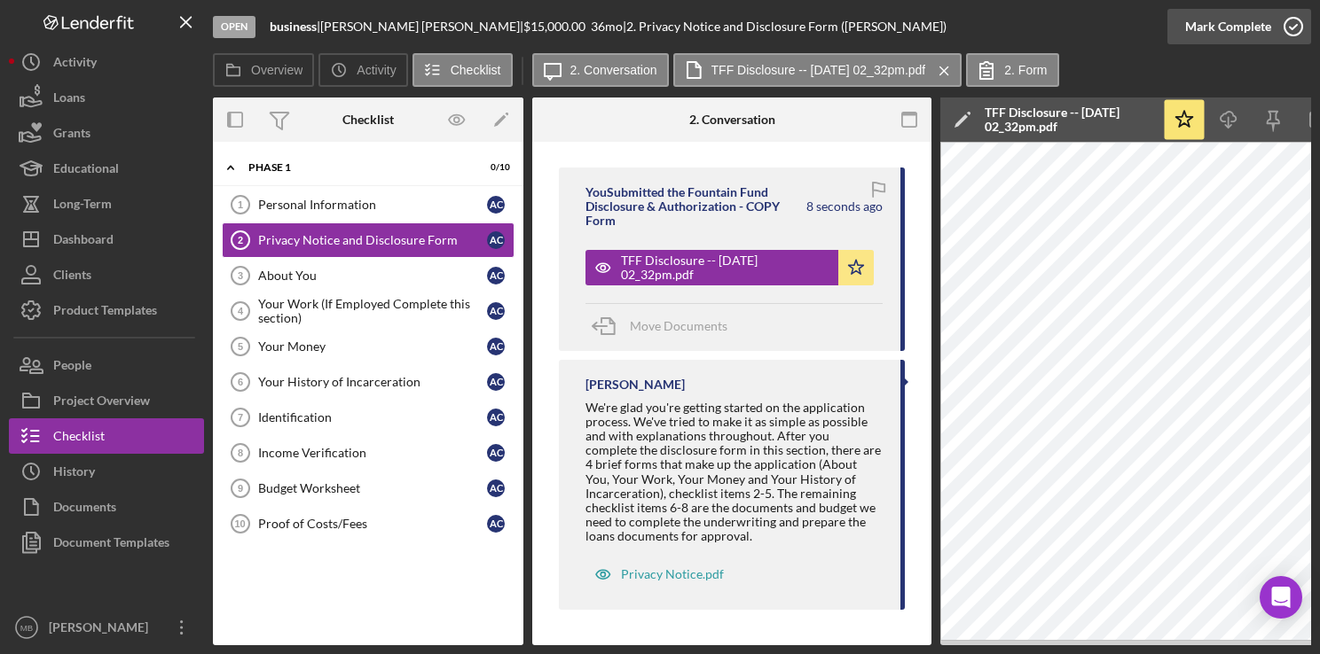
click at [1294, 38] on icon "button" at bounding box center [1293, 26] width 44 height 44
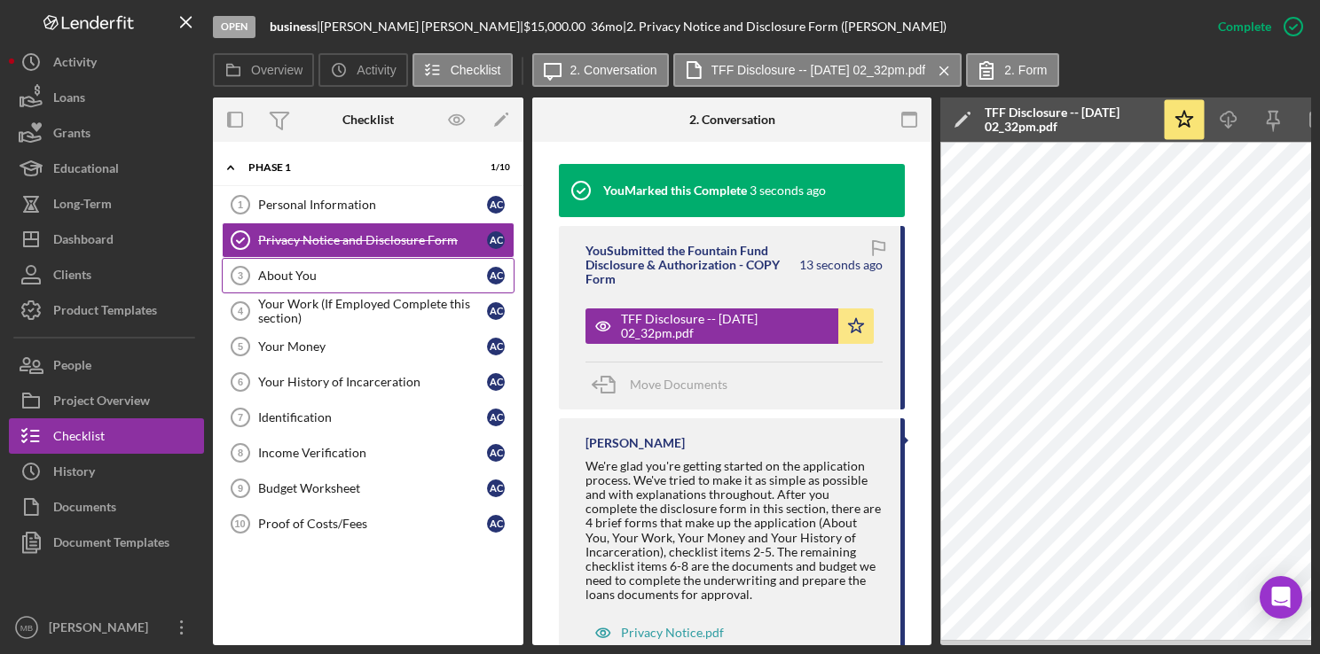
click at [292, 281] on div "About You" at bounding box center [372, 276] width 229 height 14
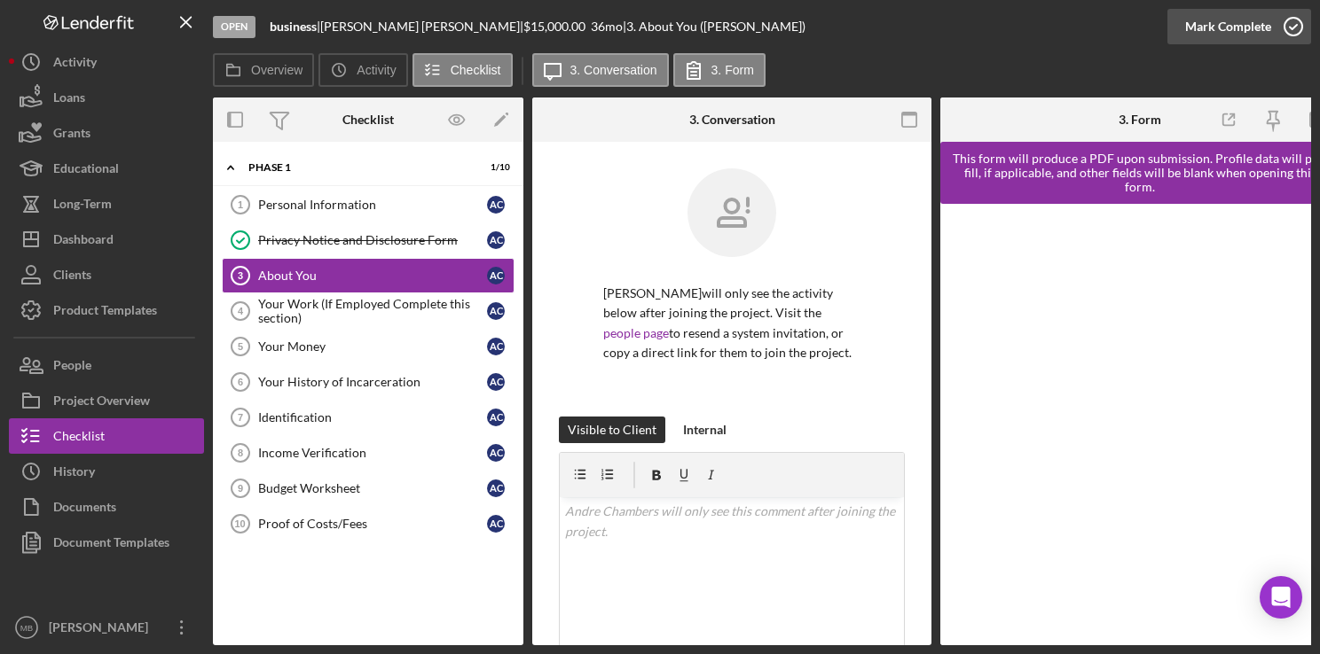
click at [1297, 31] on icon "button" at bounding box center [1293, 26] width 44 height 44
click at [295, 314] on div "Your Work (If Employed Complete this section)" at bounding box center [372, 311] width 229 height 28
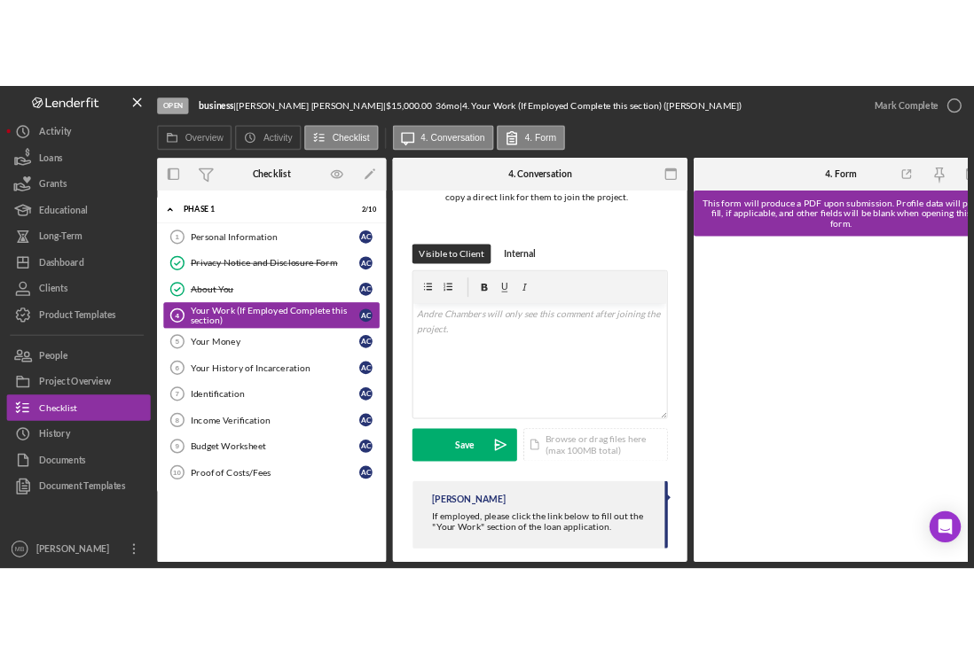
scroll to position [251, 0]
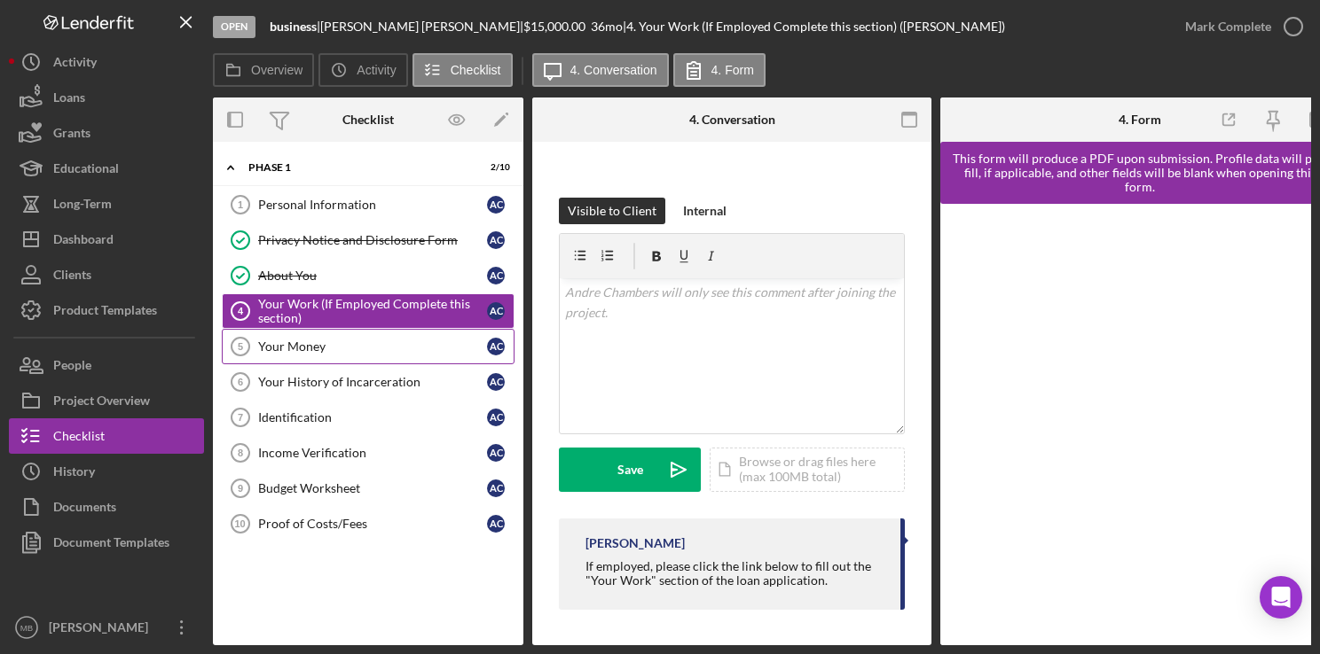
click at [294, 349] on div "Your Money" at bounding box center [372, 347] width 229 height 14
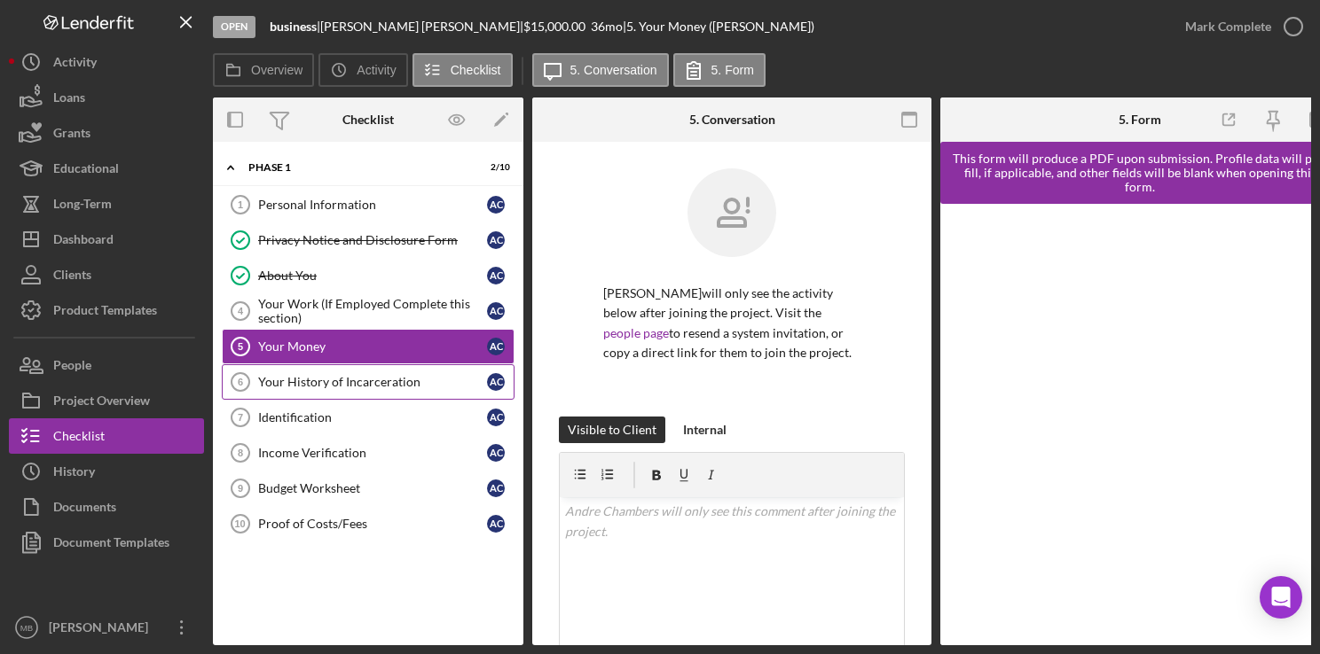
click at [377, 387] on link "Your History of Incarceration 6 Your History of Incarceration A C" at bounding box center [368, 381] width 293 height 35
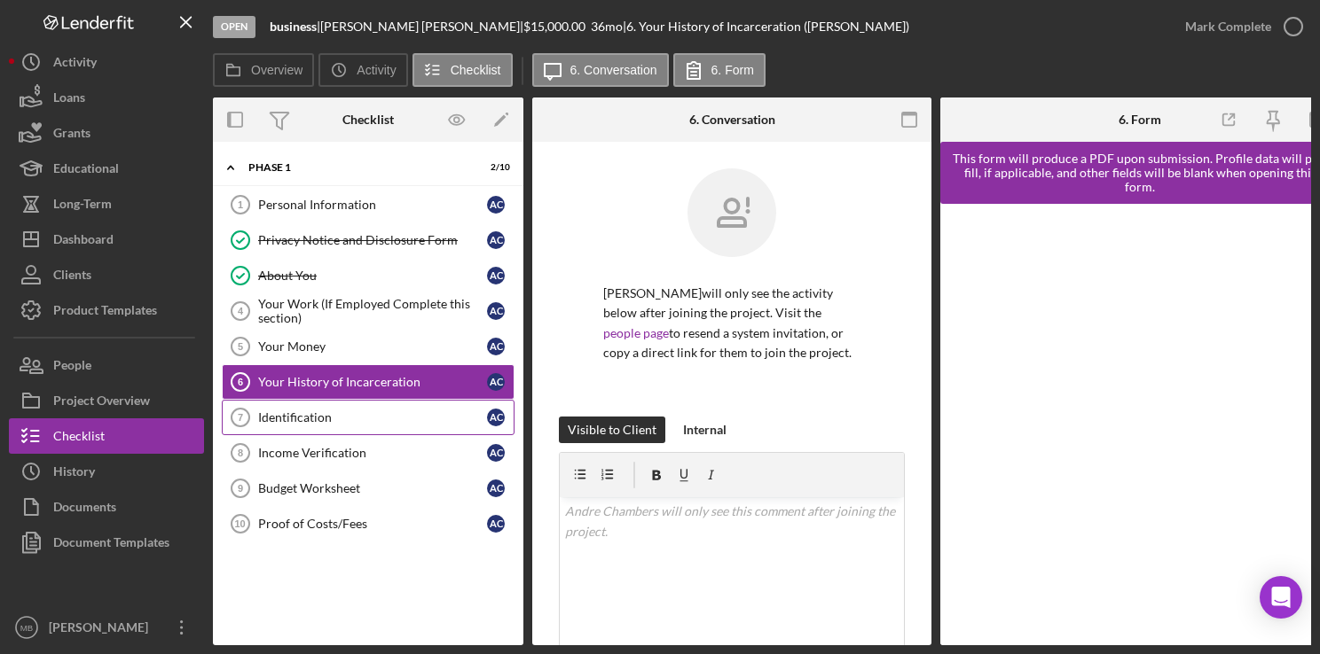
click at [303, 419] on div "Identification" at bounding box center [372, 418] width 229 height 14
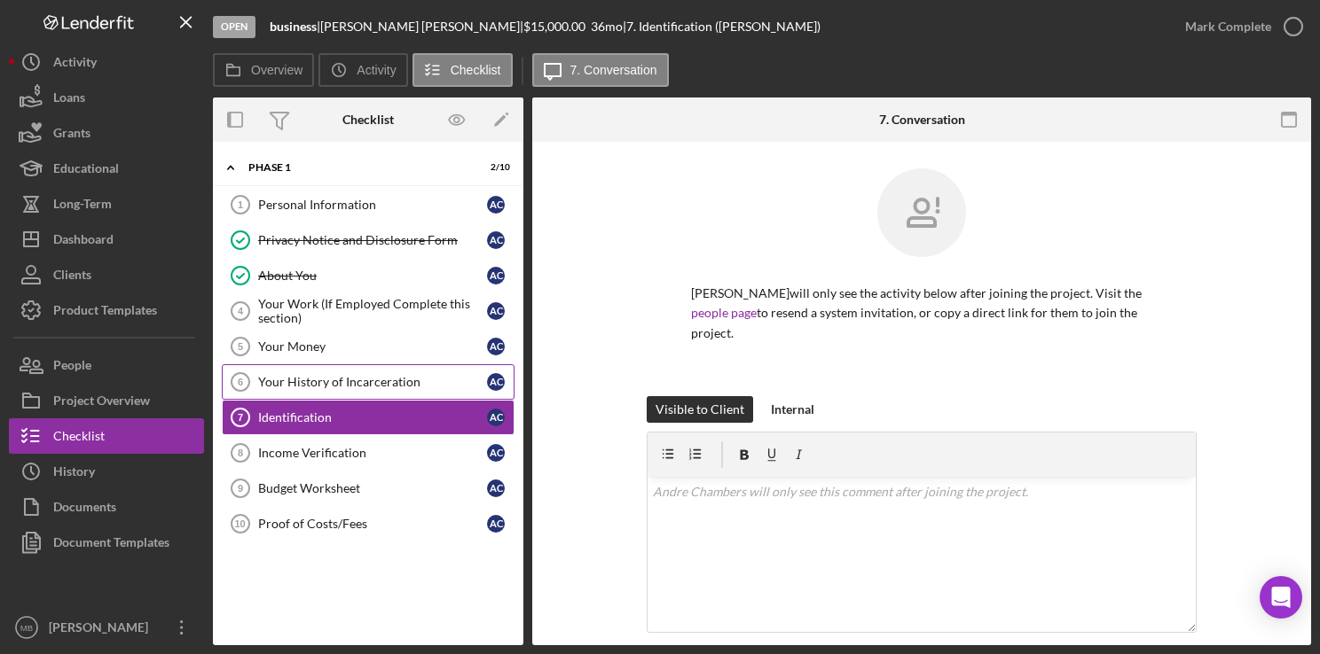
click at [361, 388] on link "Your History of Incarceration 6 Your History of Incarceration A C" at bounding box center [368, 381] width 293 height 35
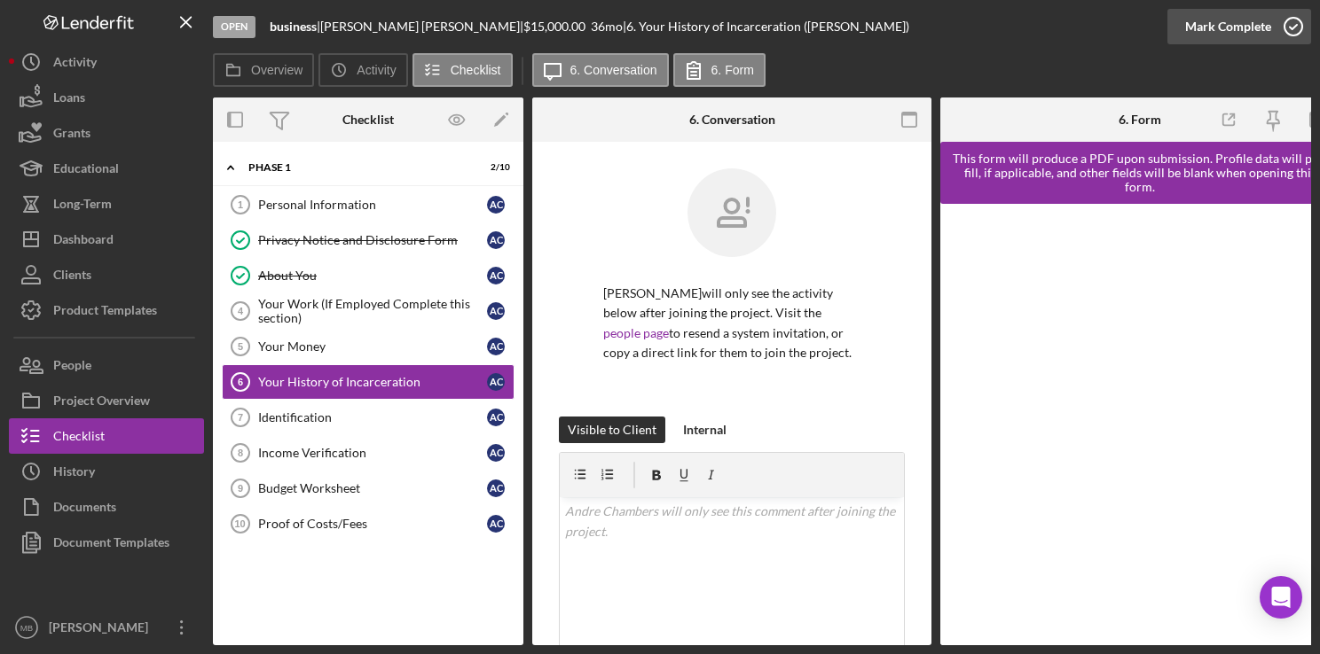
click at [1293, 29] on icon "button" at bounding box center [1293, 26] width 44 height 44
click at [294, 430] on link "Identification 7 Identification A C" at bounding box center [368, 417] width 293 height 35
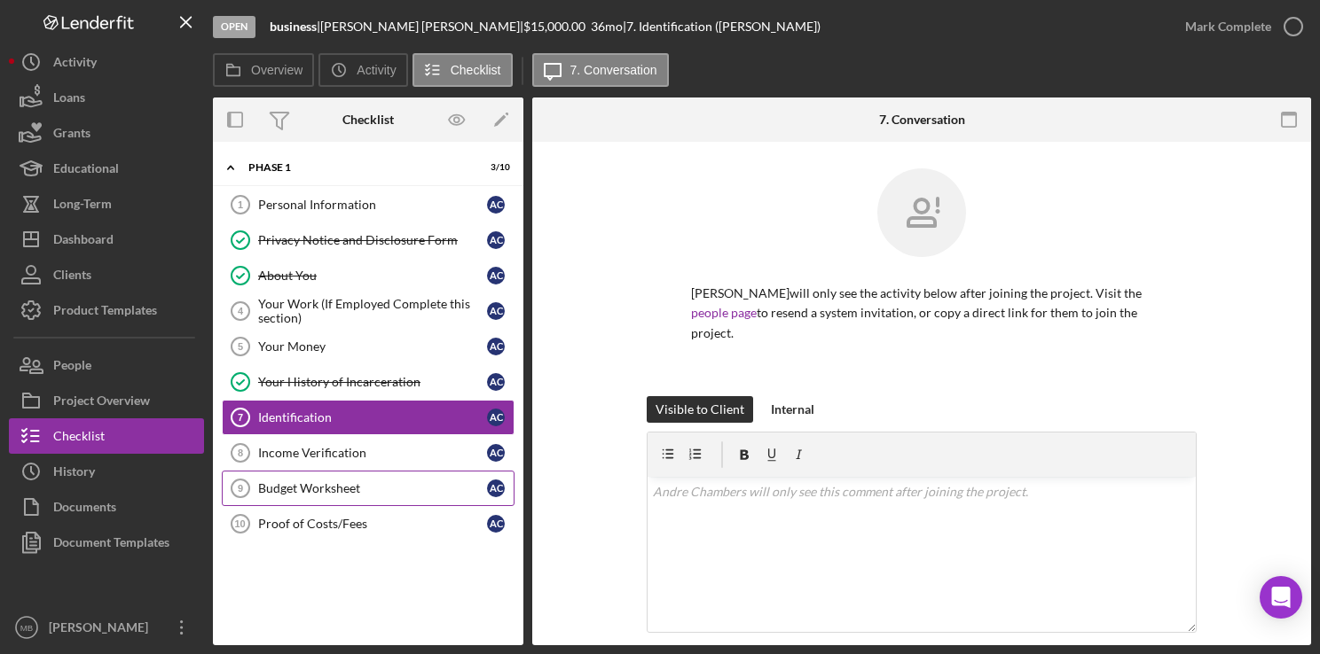
click at [325, 487] on div "Budget Worksheet" at bounding box center [372, 489] width 229 height 14
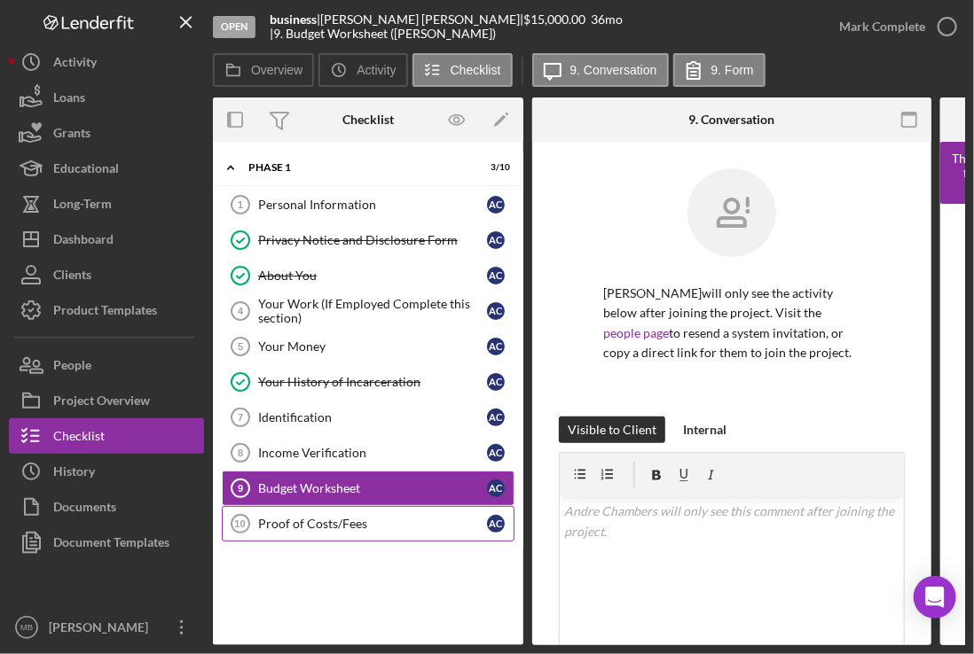
click at [315, 513] on link "Proof of Costs/Fees 10 Proof of Costs/Fees A C" at bounding box center [368, 523] width 293 height 35
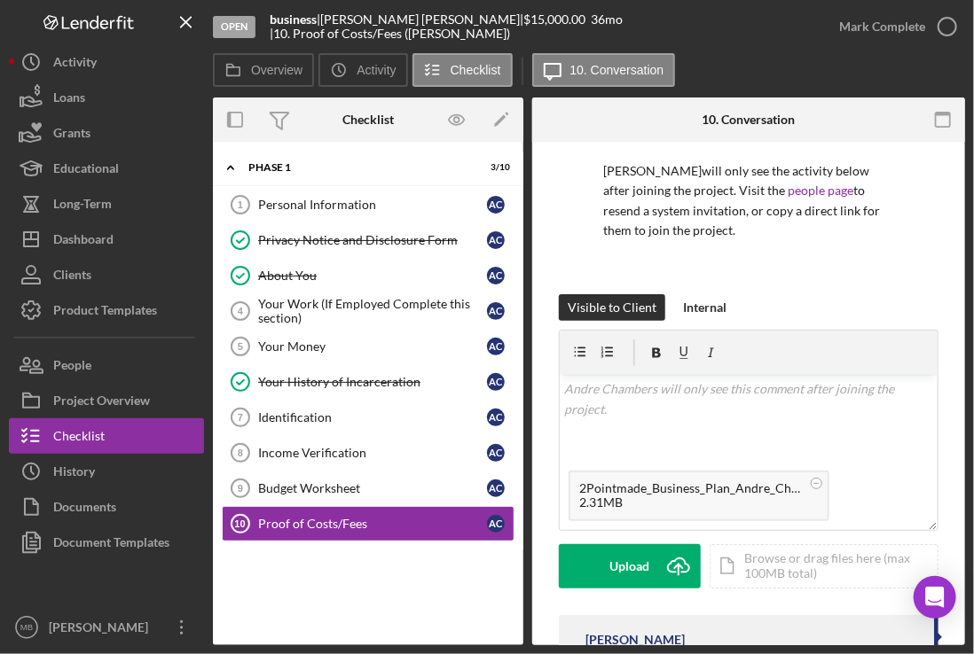
scroll to position [156, 0]
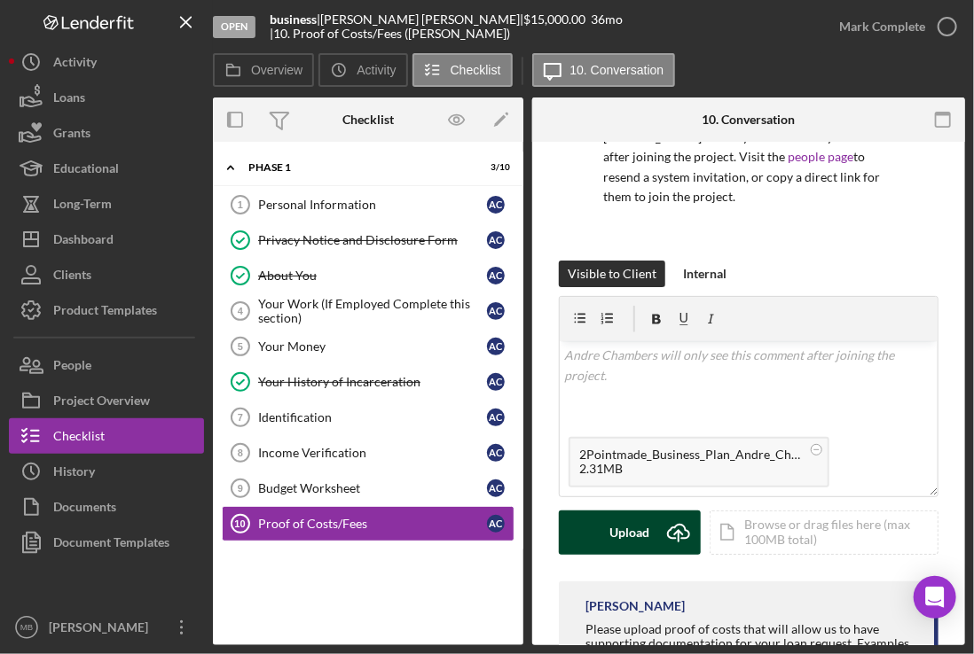
click at [650, 522] on button "Upload Icon/Upload" at bounding box center [630, 533] width 142 height 44
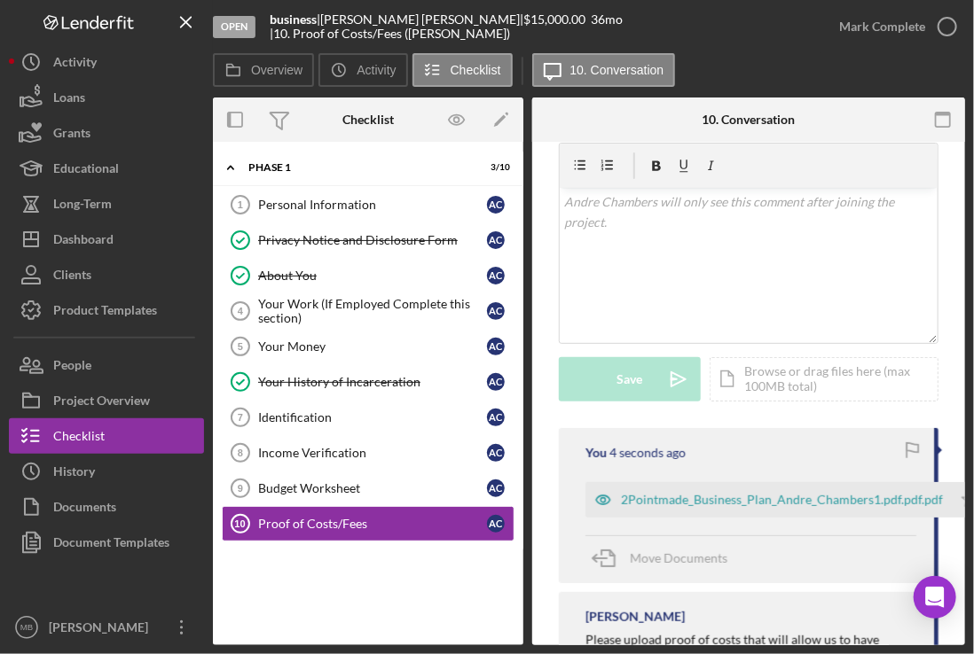
scroll to position [415, 0]
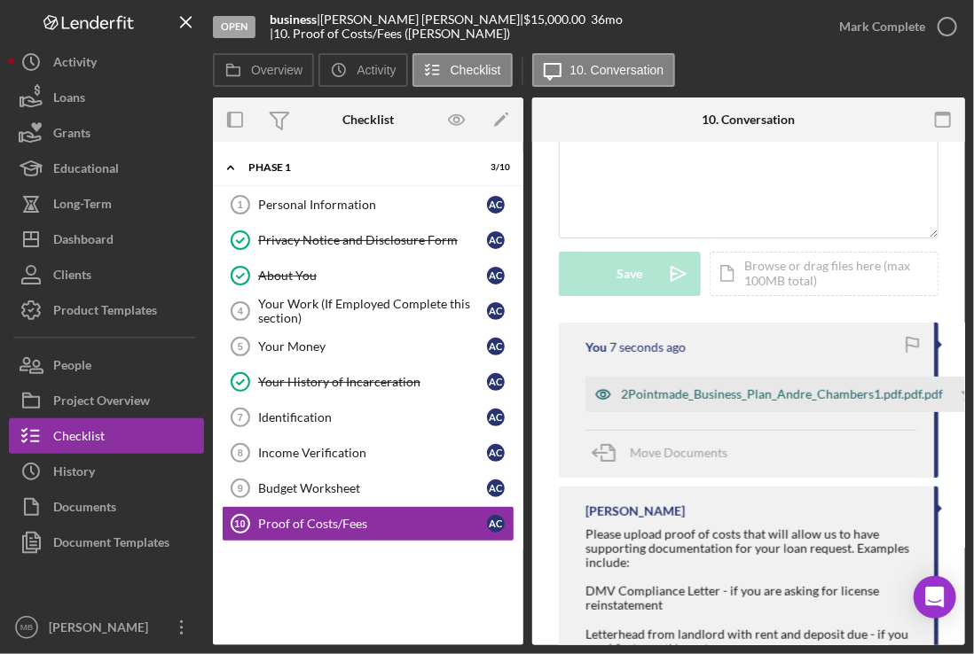
click at [702, 392] on div "2Pointmade_Business_Plan_Andre_Chambers1.pdf.pdf.pdf" at bounding box center [782, 395] width 322 height 14
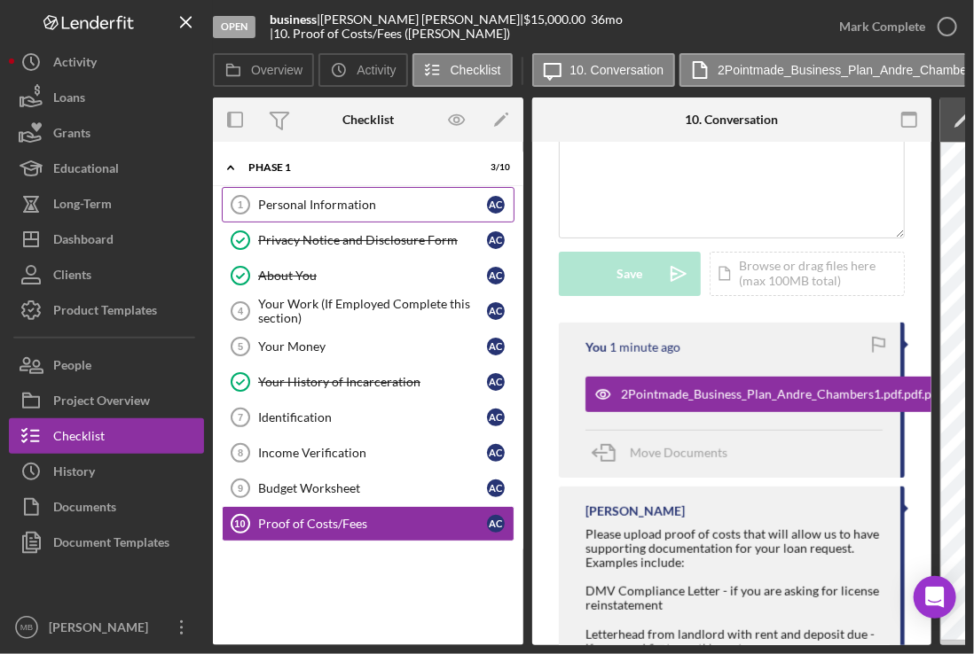
click at [370, 200] on div "Personal Information" at bounding box center [372, 205] width 229 height 14
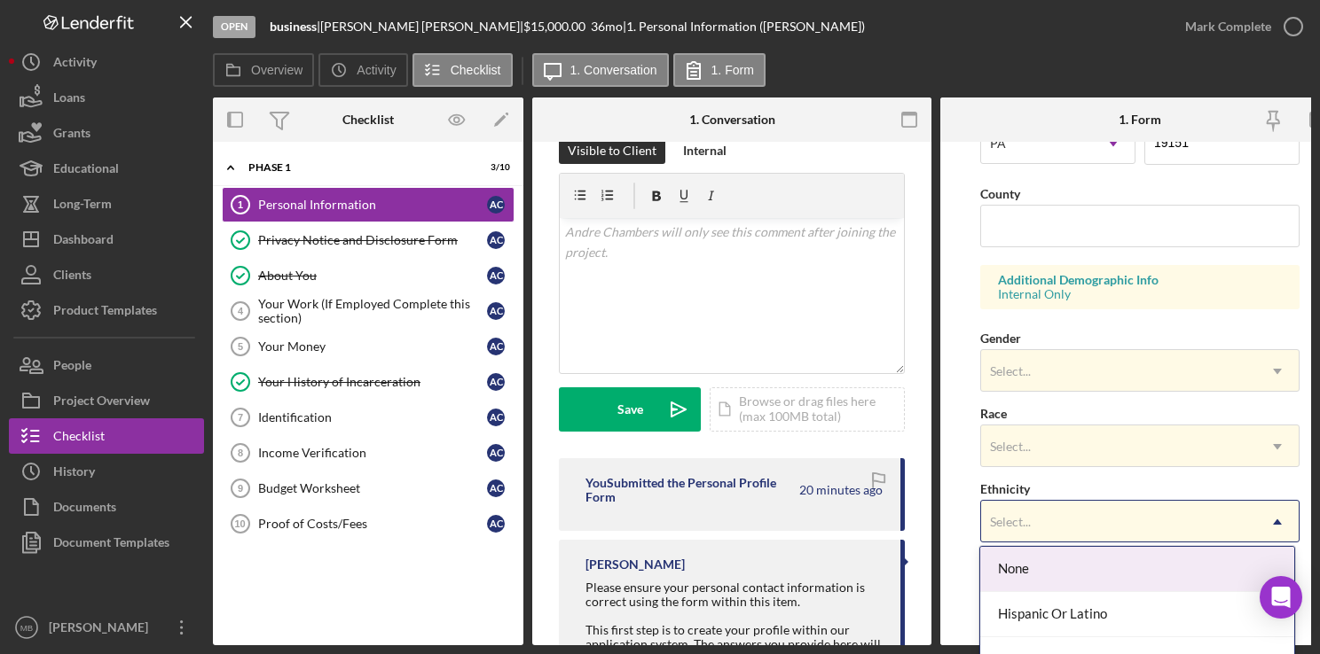
scroll to position [681, 0]
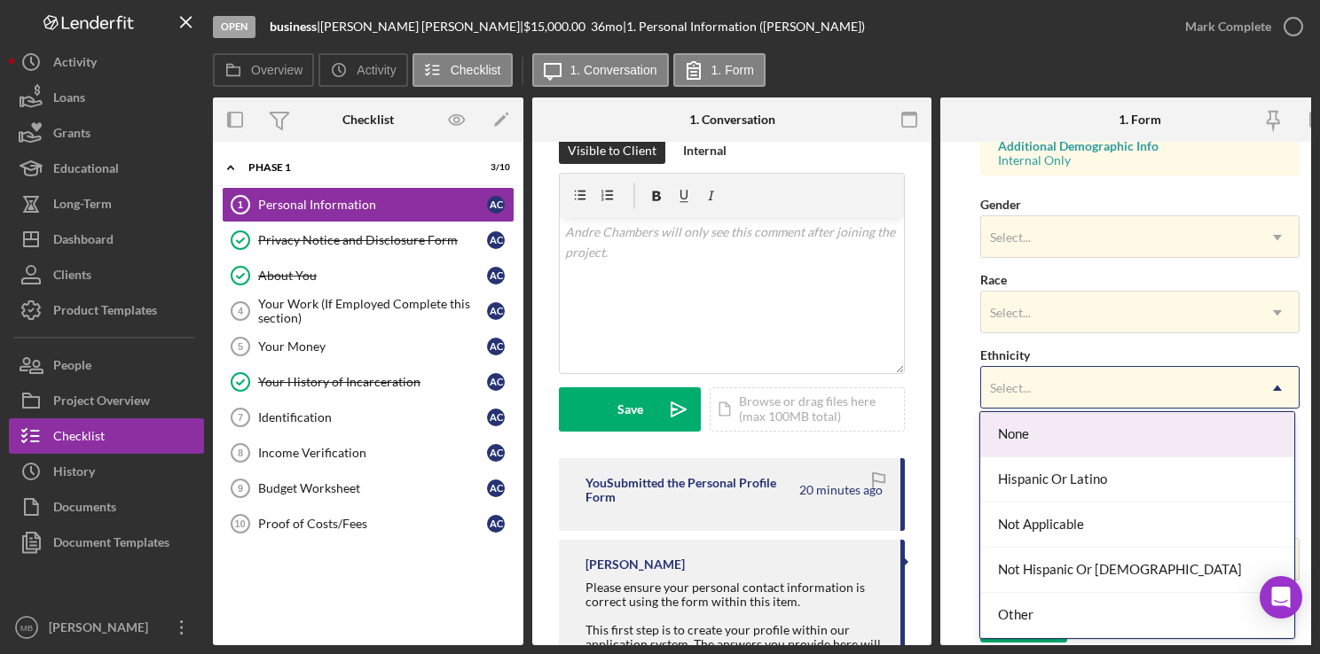
click at [949, 476] on form "First Name [PERSON_NAME] Middle Name Last Name [PERSON_NAME] Job Title Date of …" at bounding box center [1139, 394] width 399 height 504
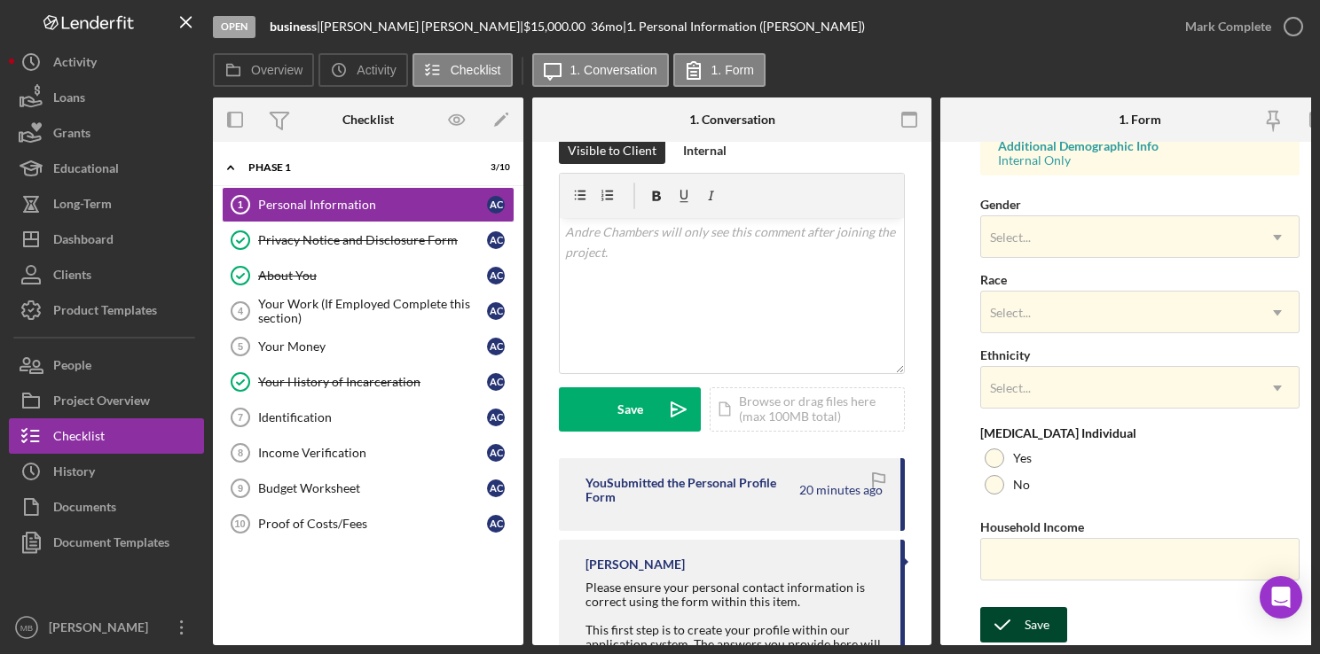
click at [1014, 624] on icon "submit" at bounding box center [1002, 625] width 44 height 44
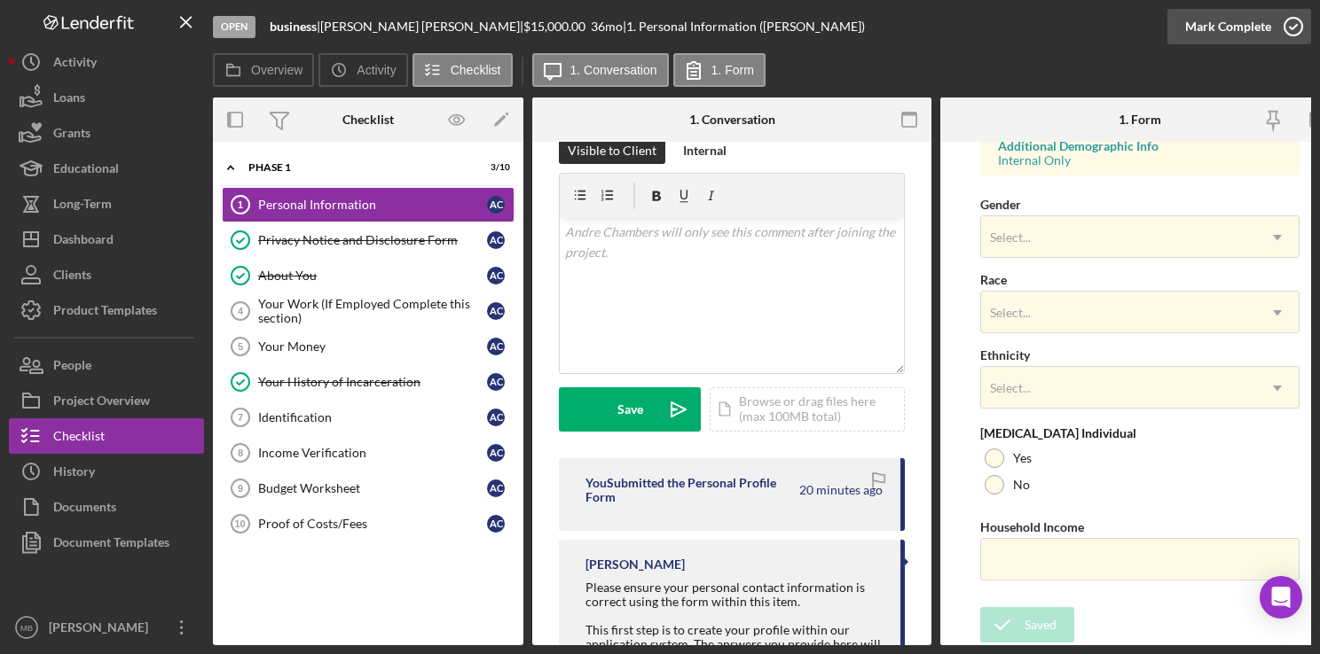
click at [1295, 35] on circle "button" at bounding box center [1293, 27] width 18 height 18
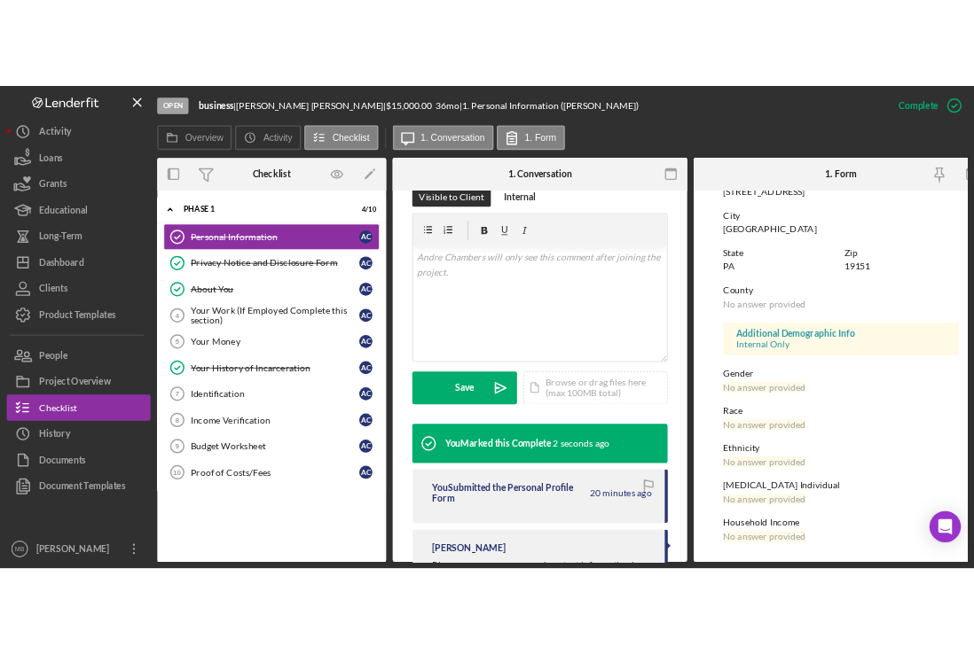
scroll to position [342, 0]
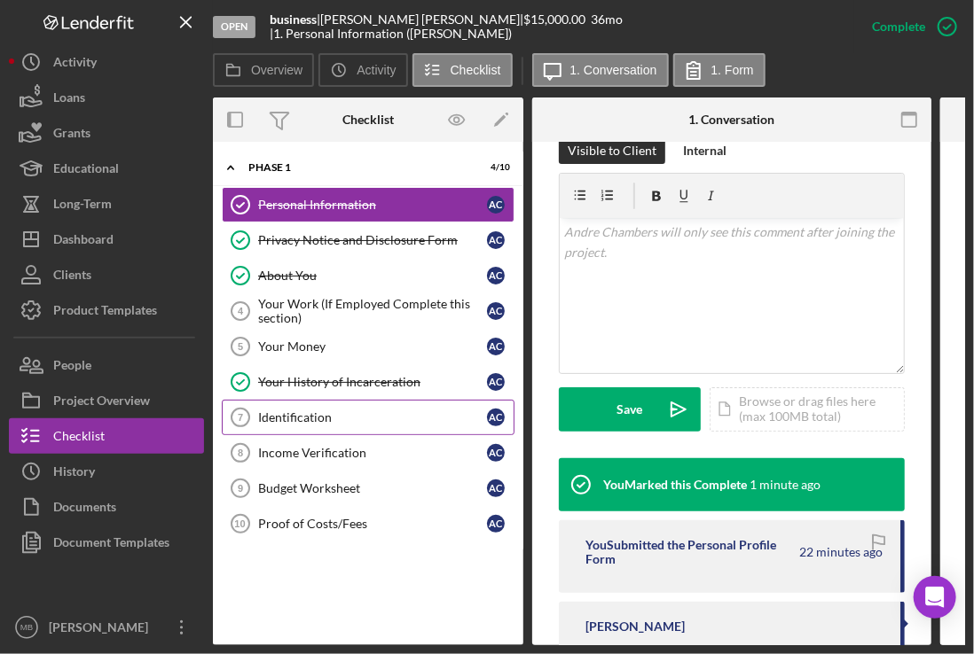
click at [395, 400] on link "Identification 7 Identification A C" at bounding box center [368, 417] width 293 height 35
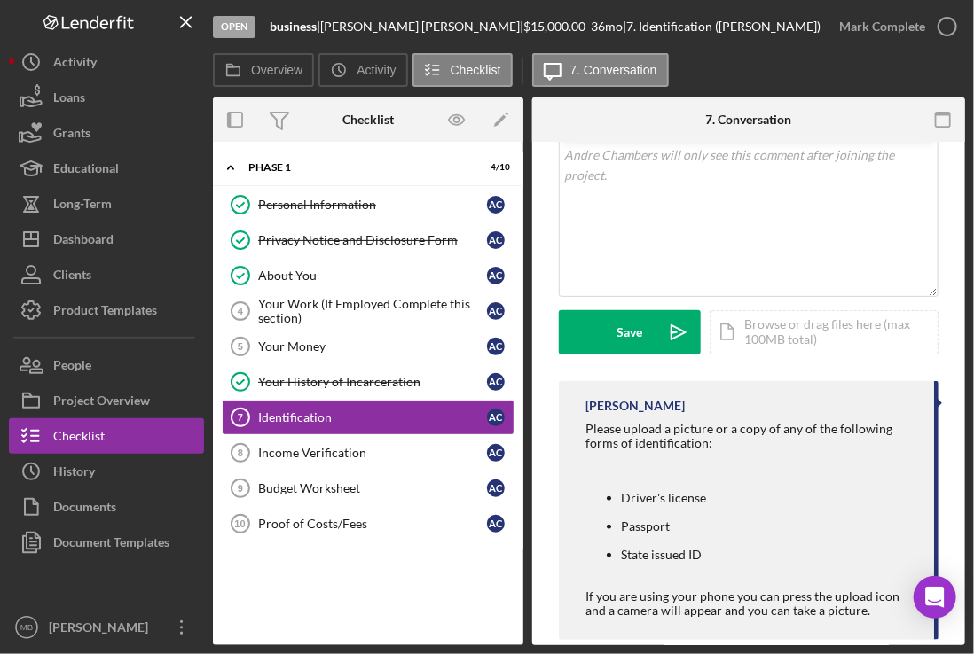
scroll to position [358, 0]
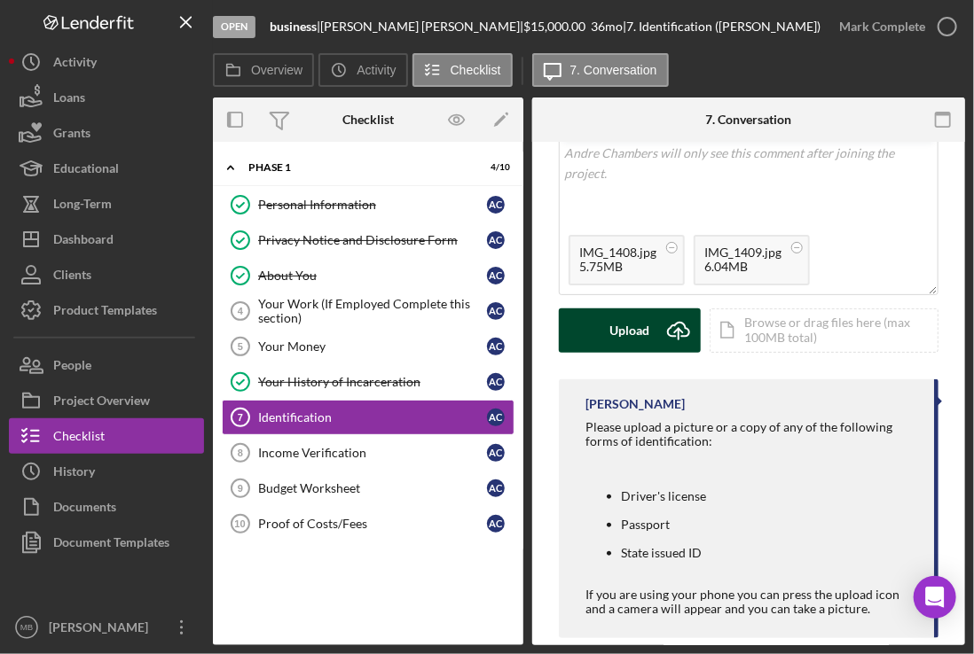
click at [617, 319] on div "Upload" at bounding box center [630, 331] width 40 height 44
